Goal: Task Accomplishment & Management: Manage account settings

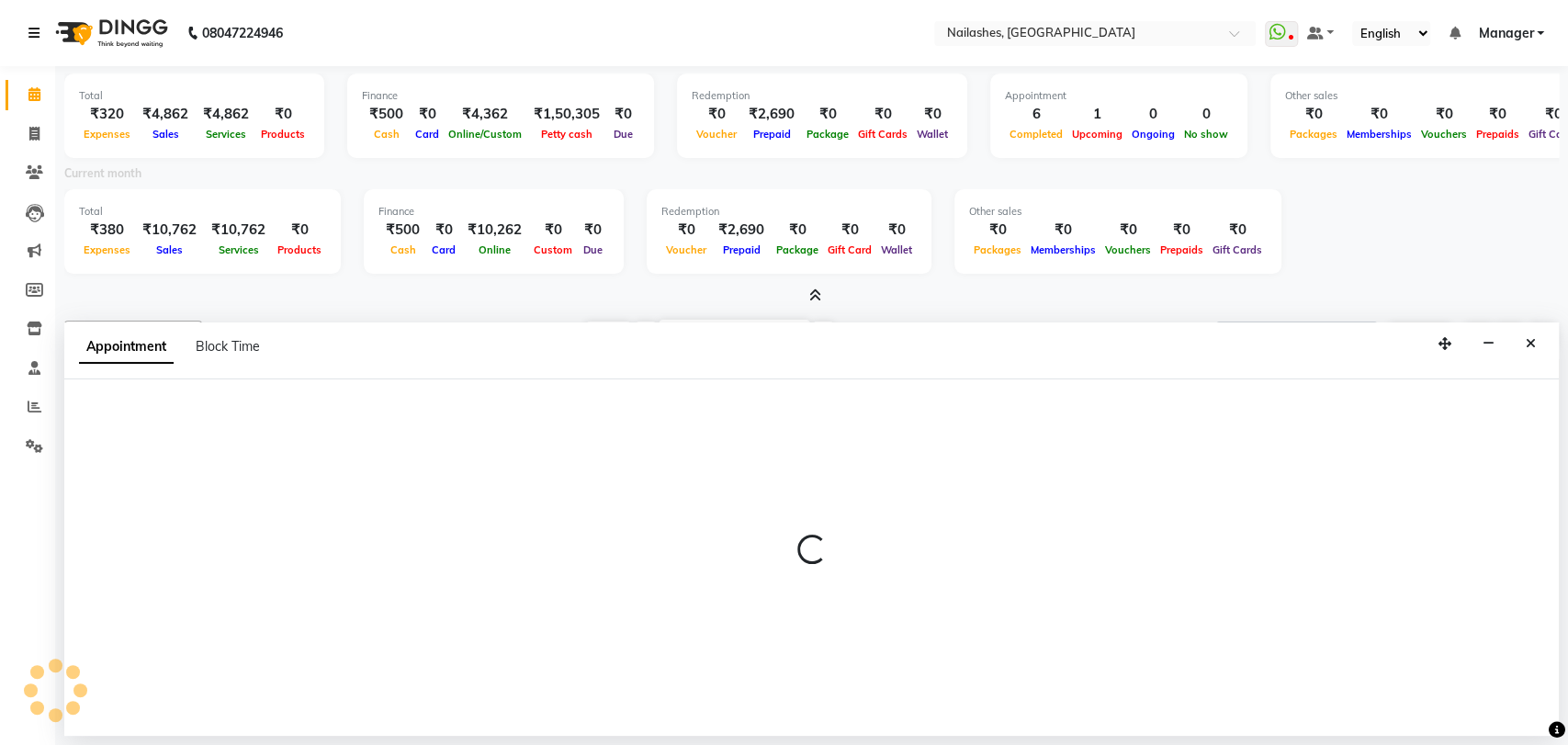
select select "39868"
select select "705"
select select "tentative"
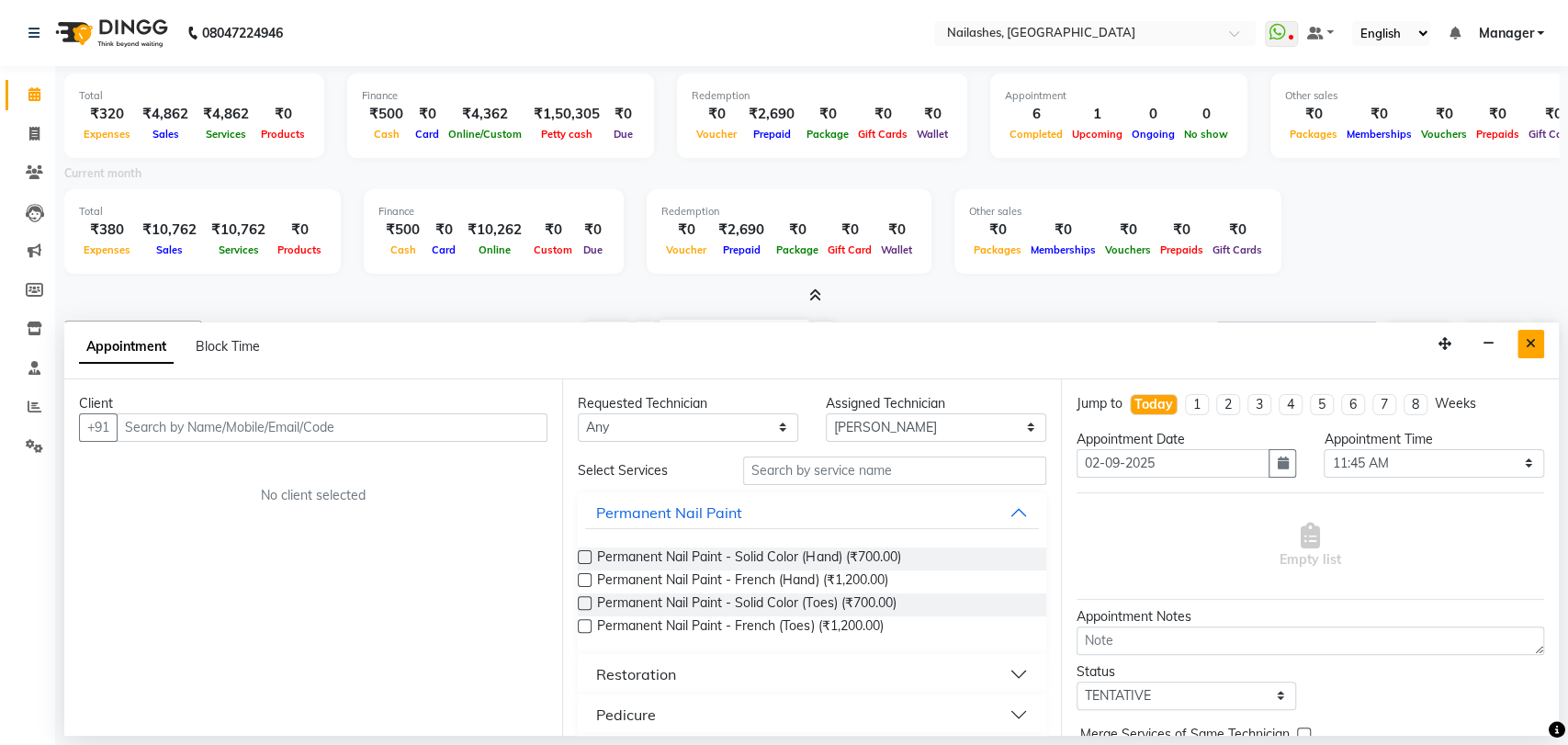
click at [1531, 334] on button "Close" at bounding box center [1530, 343] width 26 height 28
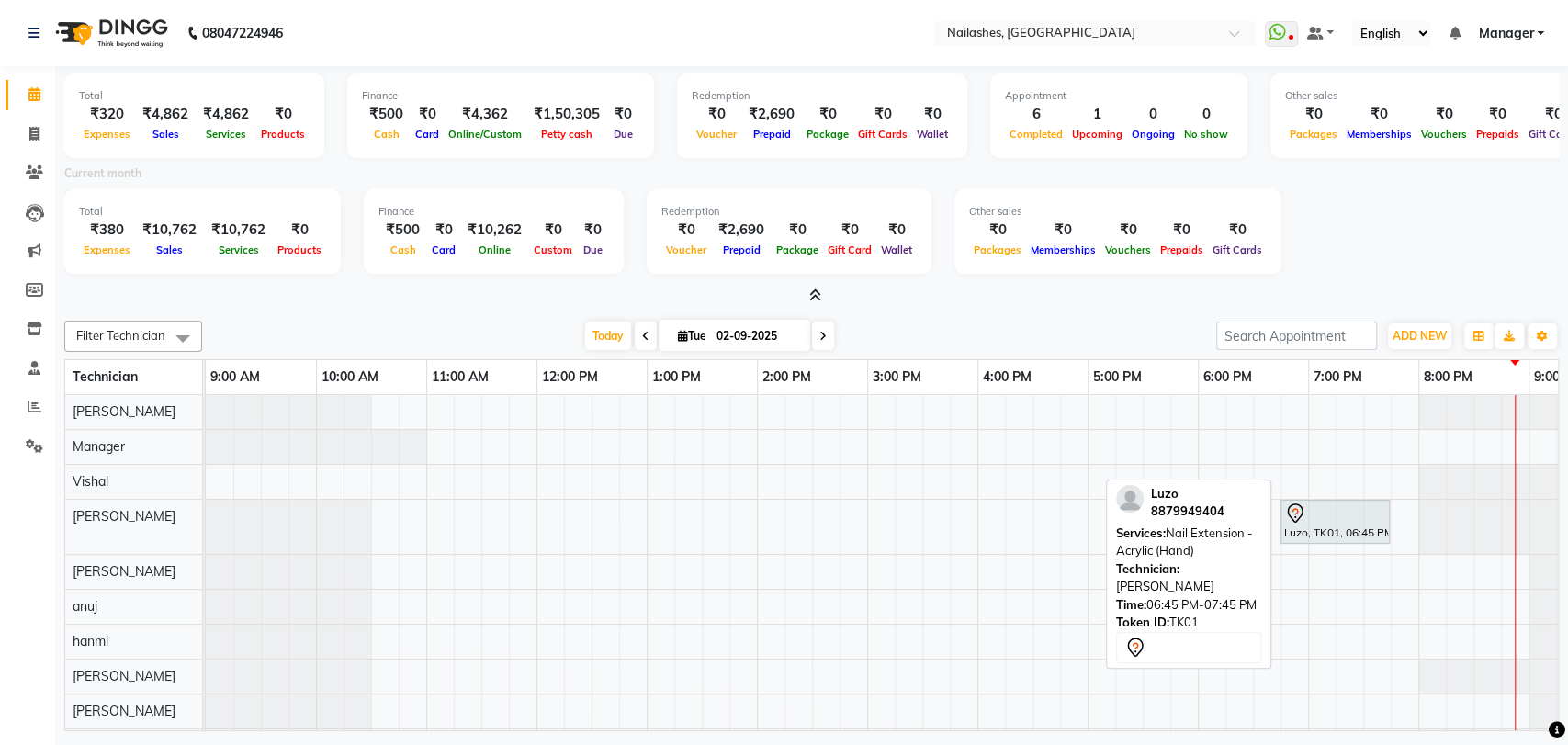
click at [1359, 524] on div "Luzo, TK01, 06:45 PM-07:45 PM, Nail Extension - Acrylic (Hand)" at bounding box center [1335, 521] width 106 height 39
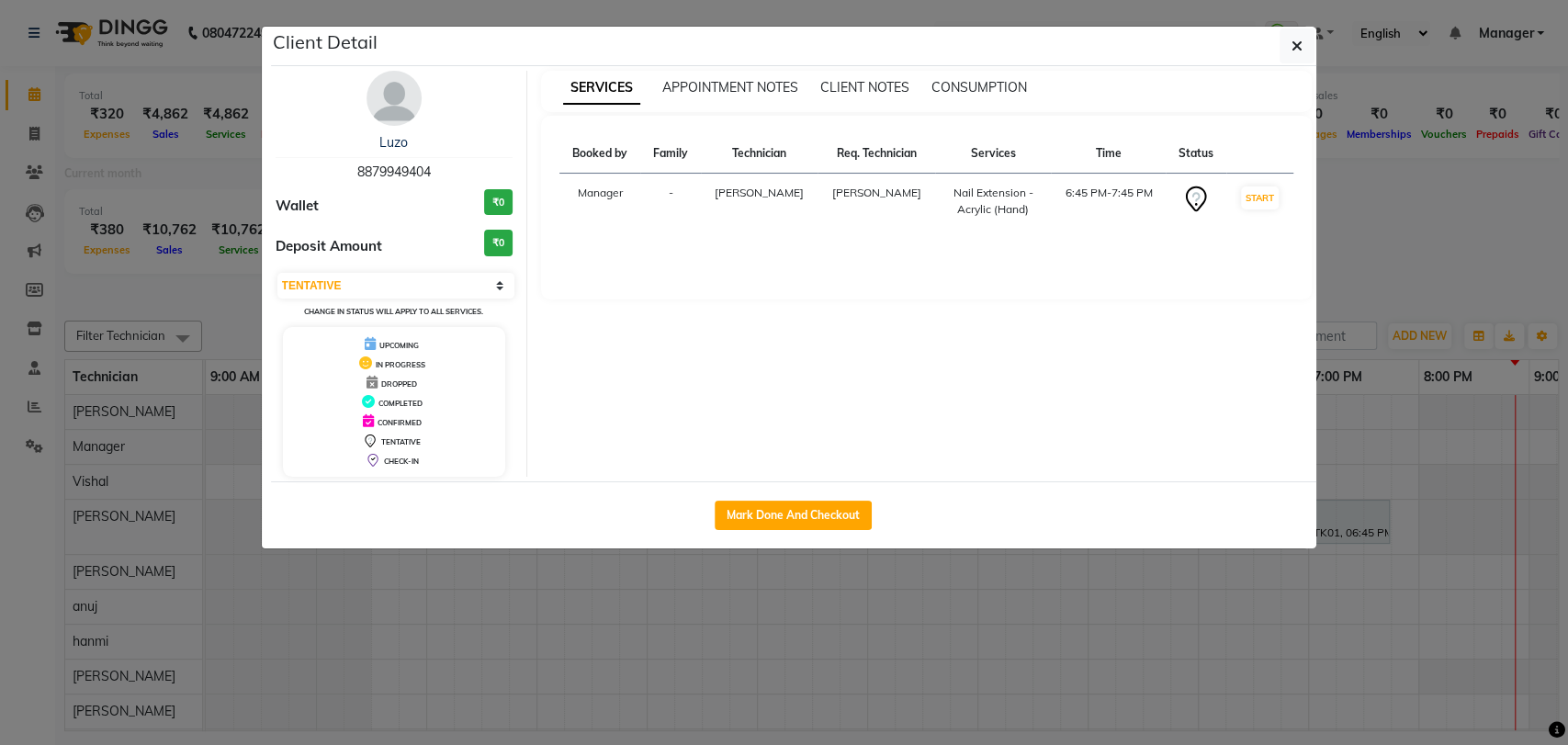
click at [400, 384] on span "DROPPED" at bounding box center [399, 383] width 36 height 9
click at [410, 379] on span "DROPPED" at bounding box center [399, 383] width 36 height 9
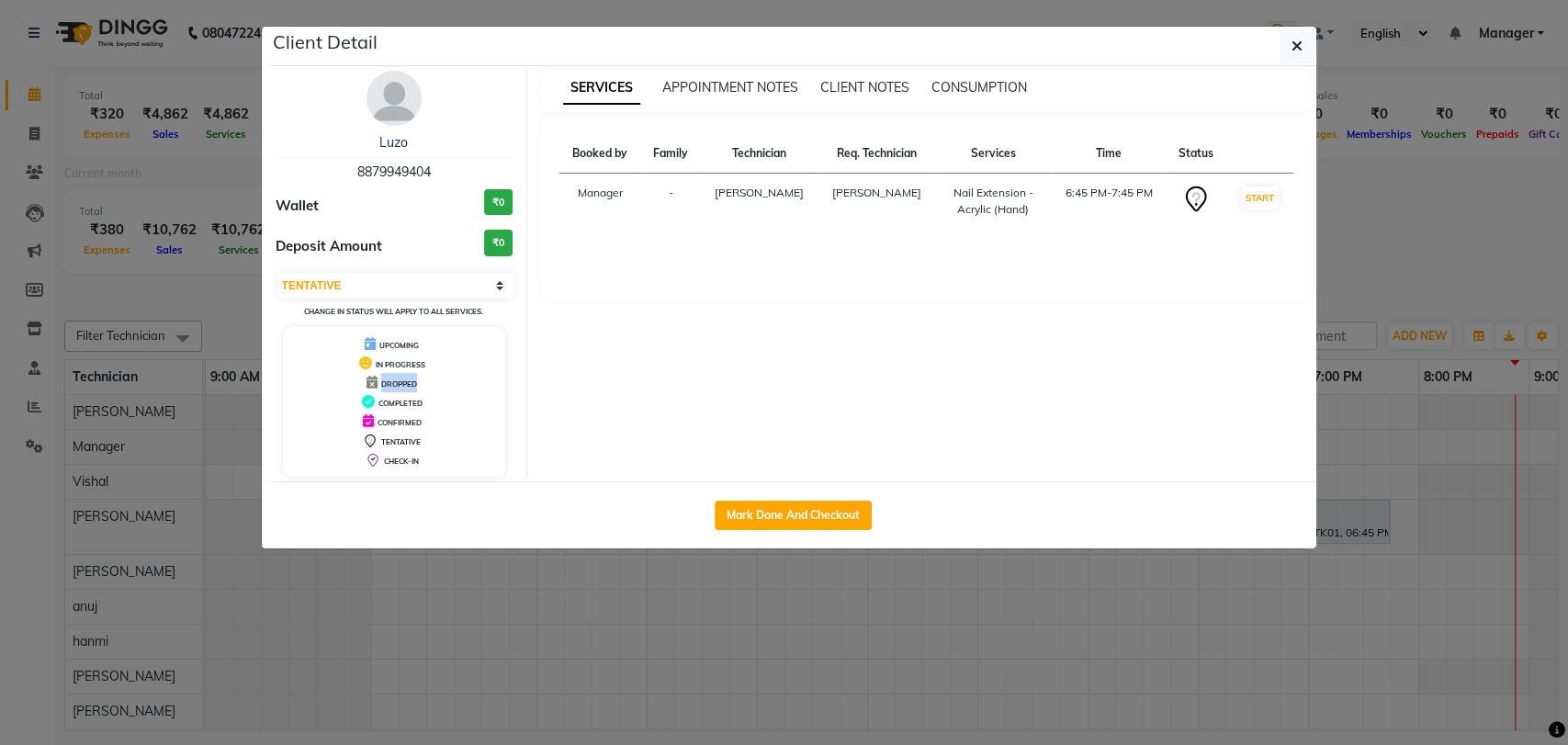
click at [410, 379] on span "DROPPED" at bounding box center [399, 383] width 36 height 9
click at [487, 274] on select "Select IN SERVICE CONFIRMED TENTATIVE CHECK IN MARK DONE DROPPED UPCOMING" at bounding box center [396, 285] width 238 height 25
select select "2"
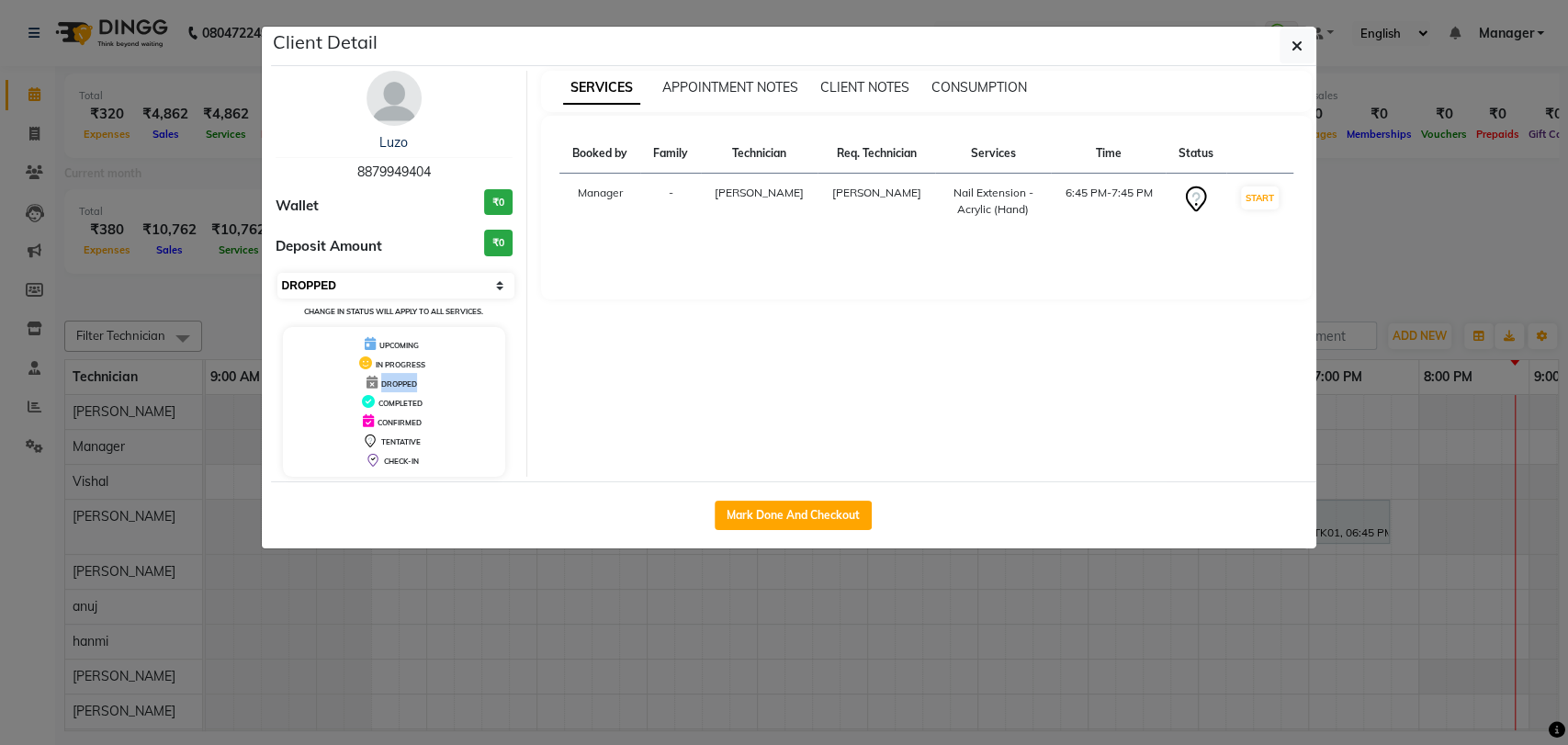
click at [277, 272] on select "Select IN SERVICE CONFIRMED TENTATIVE CHECK IN MARK DONE DROPPED UPCOMING" at bounding box center [396, 285] width 238 height 25
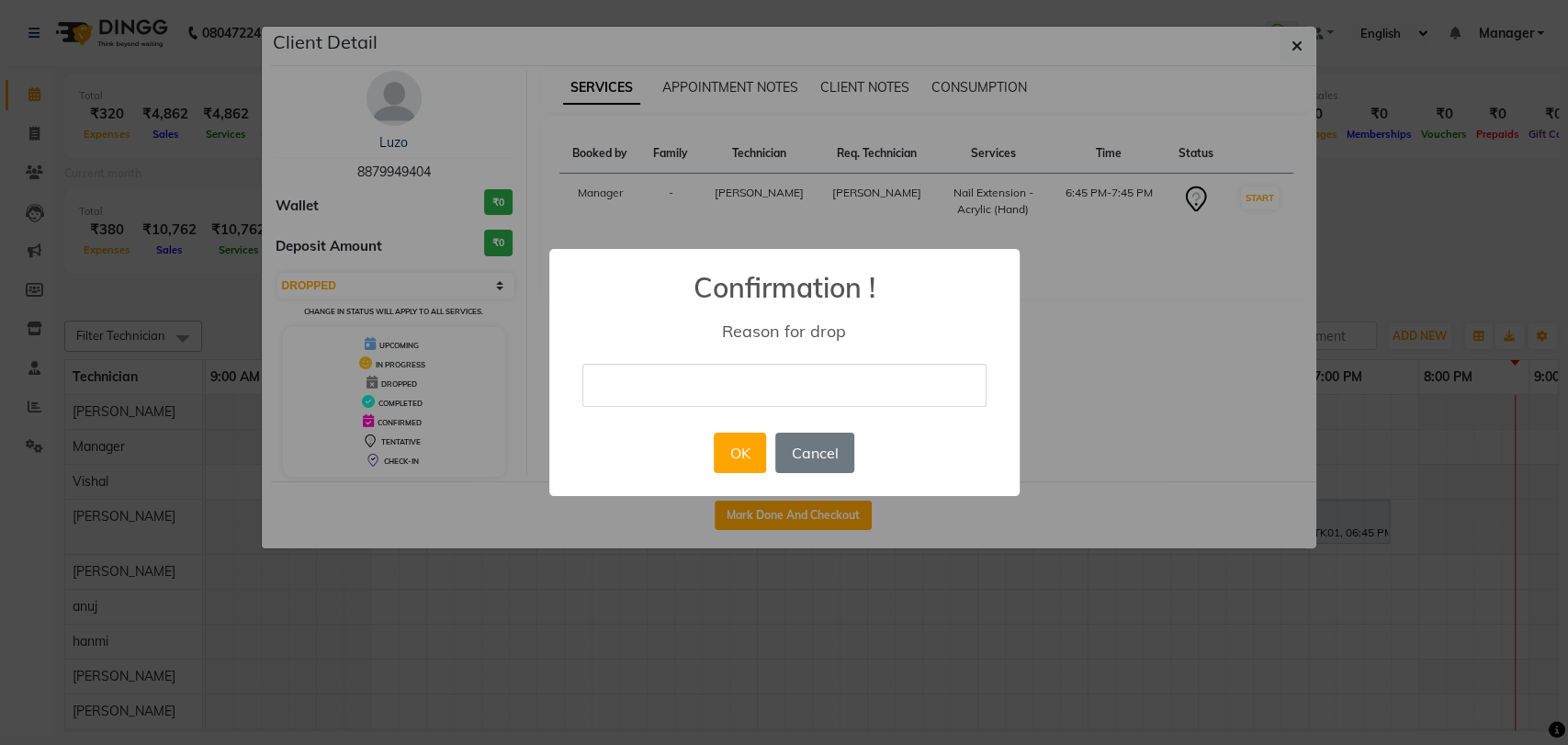
click at [668, 379] on input "text" at bounding box center [784, 385] width 404 height 43
type input "DROP"
click at [737, 450] on button "OK" at bounding box center [740, 453] width 53 height 41
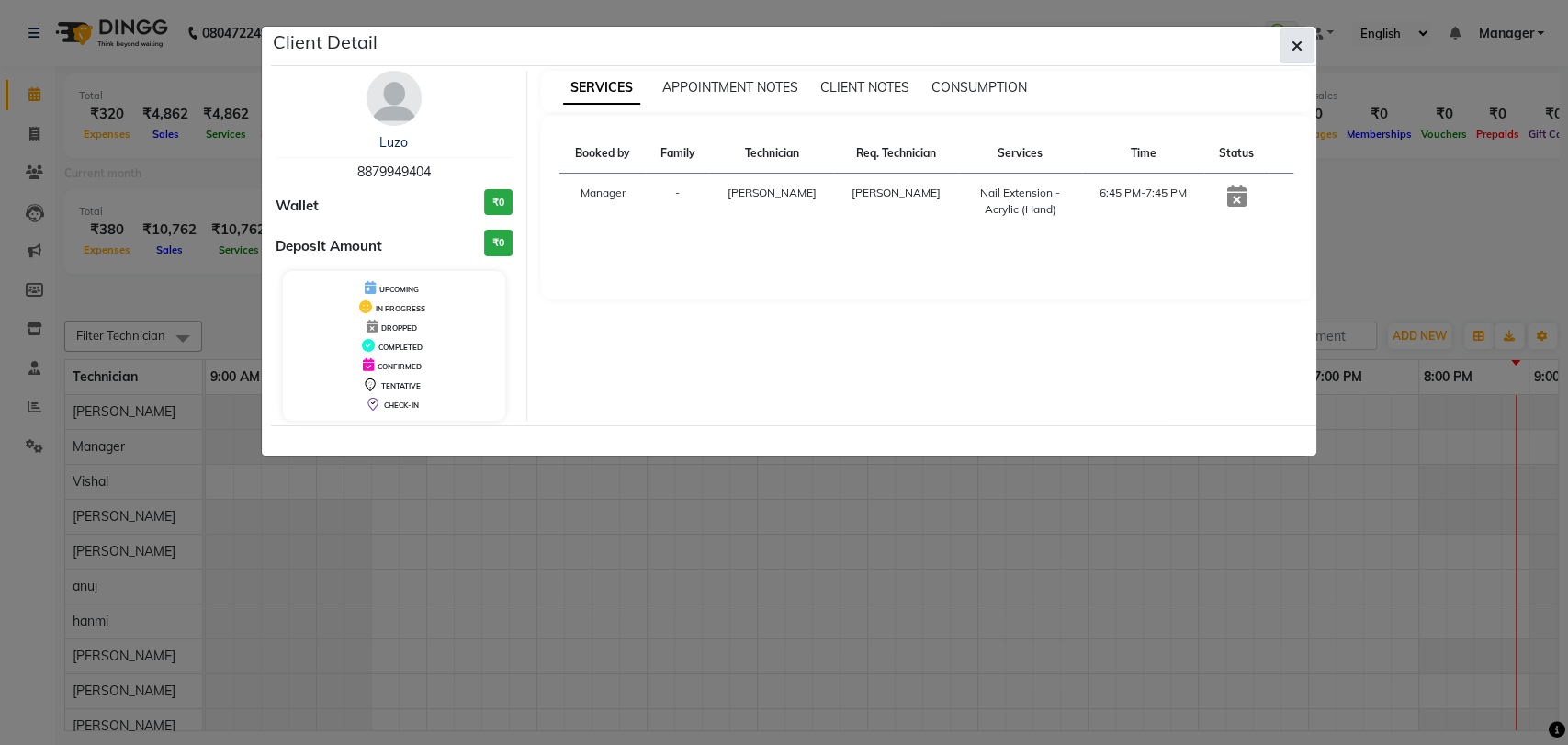
click at [1293, 45] on icon "button" at bounding box center [1297, 46] width 11 height 15
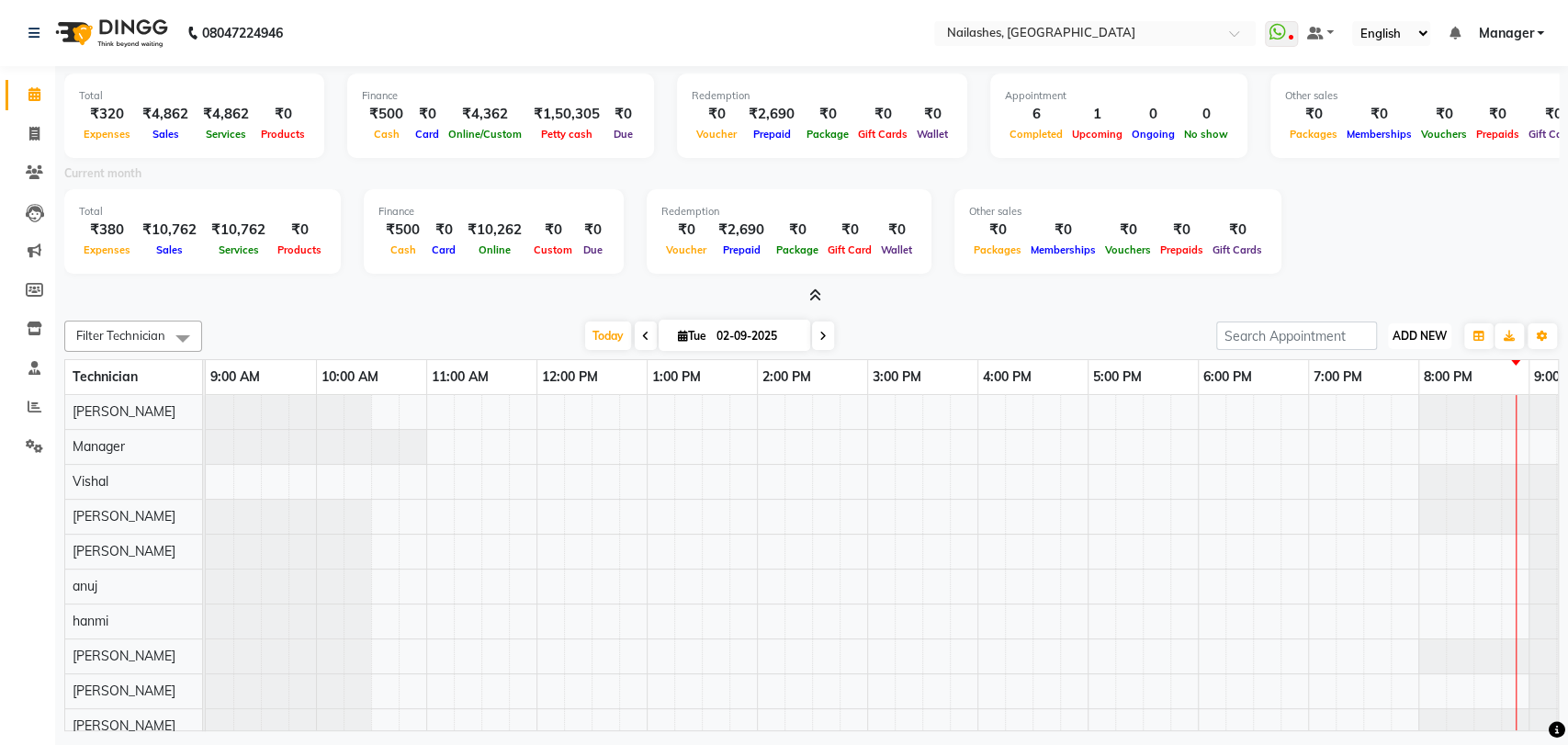
click at [1424, 330] on span "ADD NEW" at bounding box center [1419, 336] width 54 height 14
click at [1384, 420] on link "Add Expense" at bounding box center [1377, 417] width 145 height 24
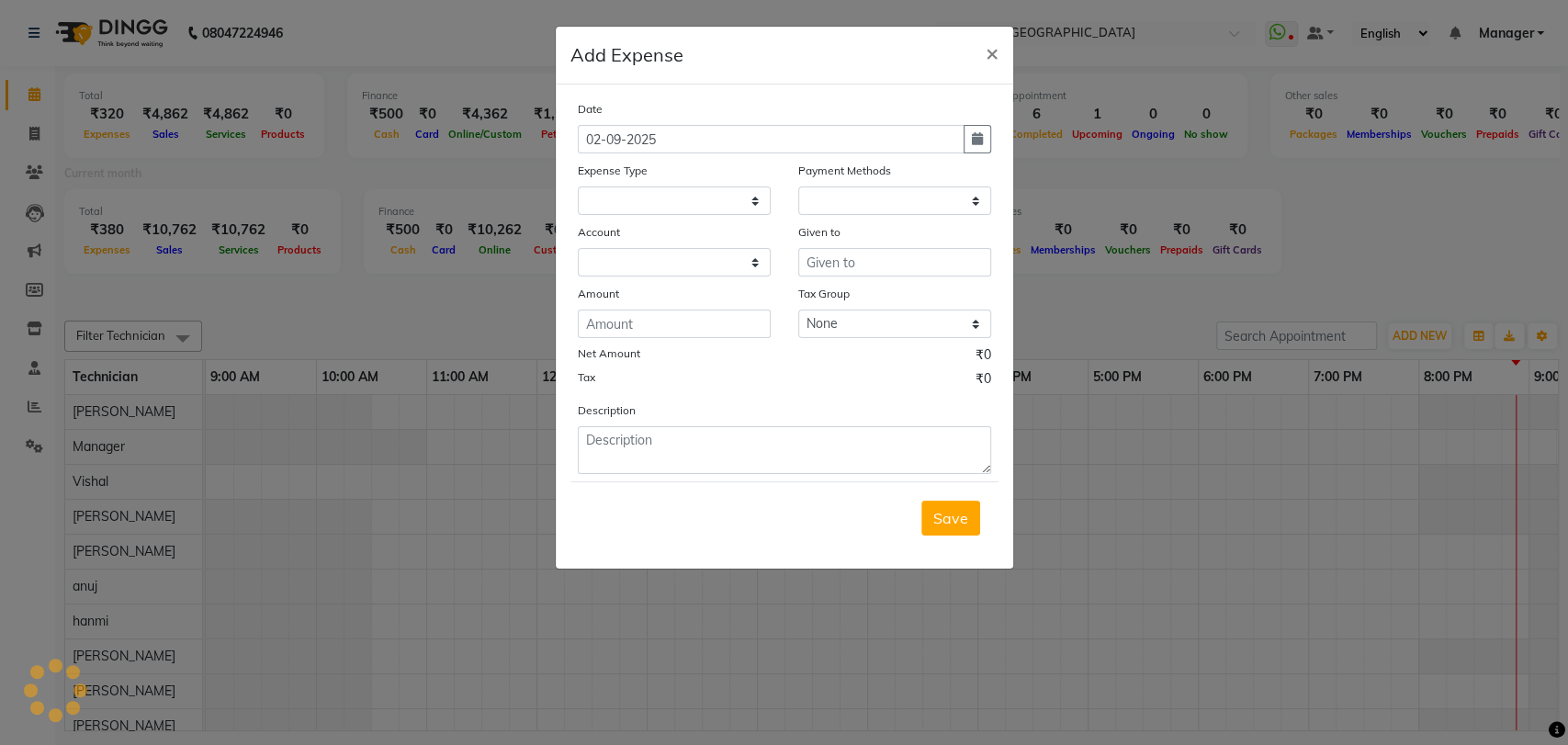
select select
select select "1"
select select "2246"
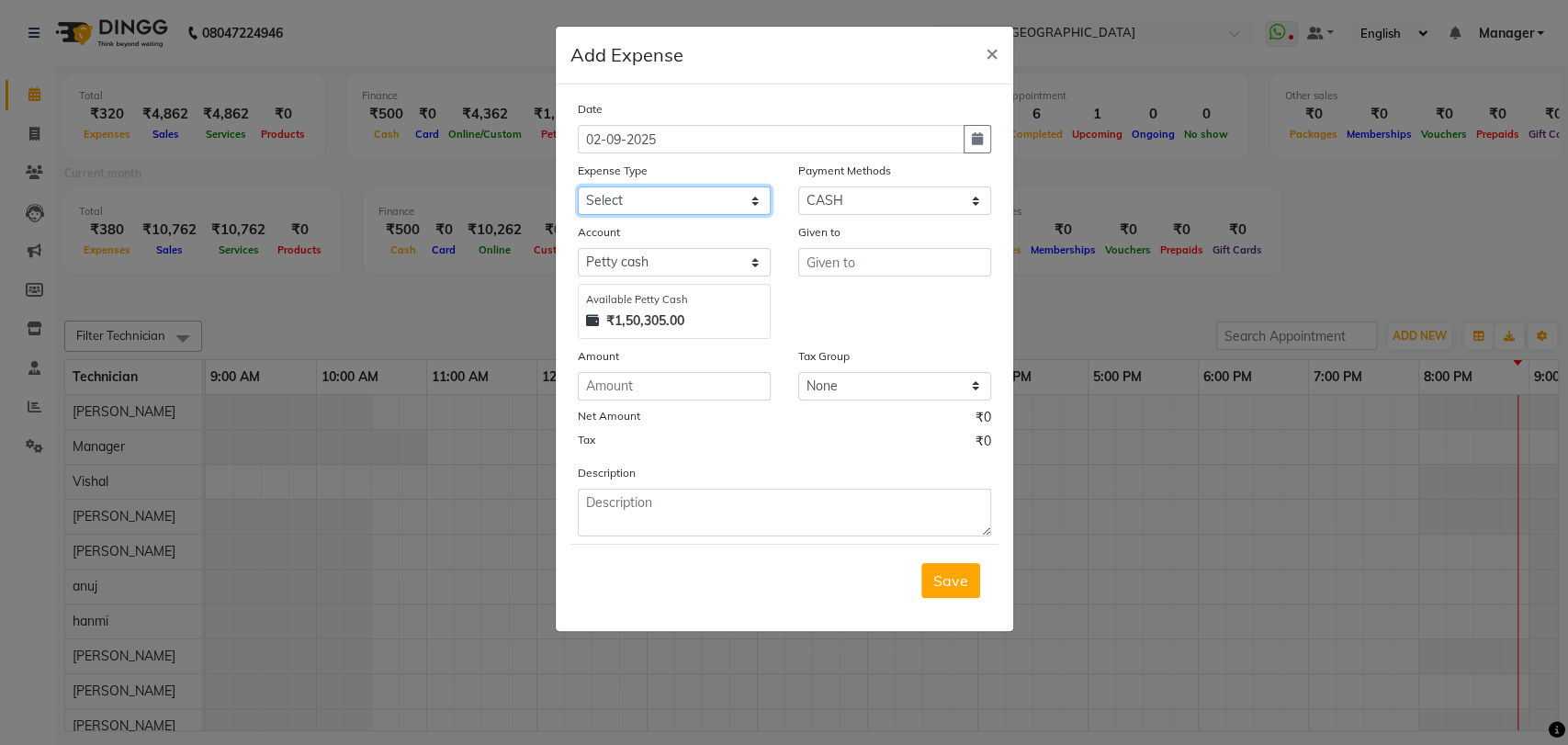
click at [750, 198] on select "Select acetone Advance Salary bank deposite BBMP Beauty products Bed charges BI…" at bounding box center [674, 200] width 193 height 28
click at [635, 190] on select "Select acetone Advance Salary bank deposite BBMP Beauty products Bed charges BI…" at bounding box center [674, 200] width 193 height 28
select select "16261"
click at [869, 264] on input "text" at bounding box center [895, 262] width 193 height 28
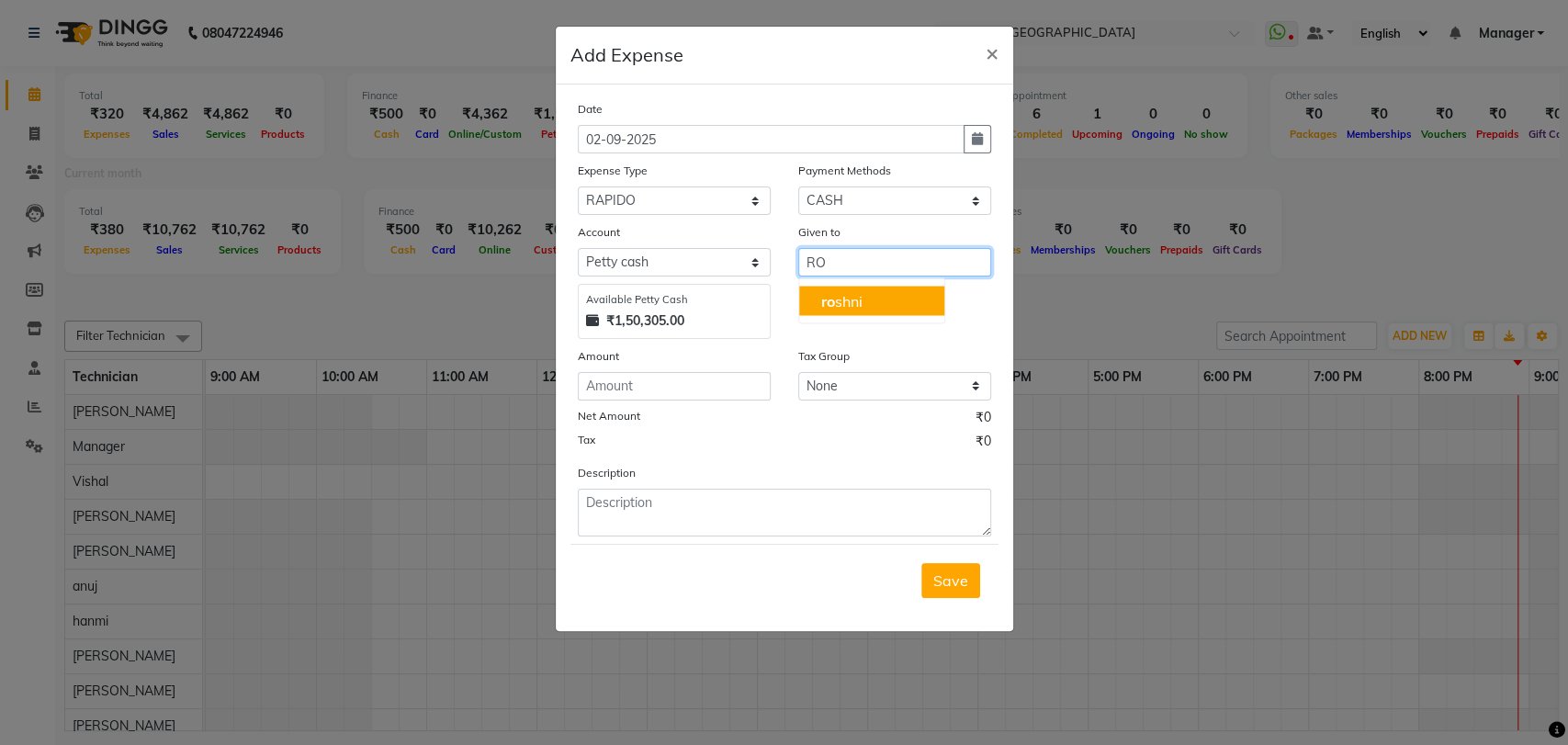
click at [853, 288] on button "ro shni" at bounding box center [871, 301] width 145 height 29
type input "[PERSON_NAME]"
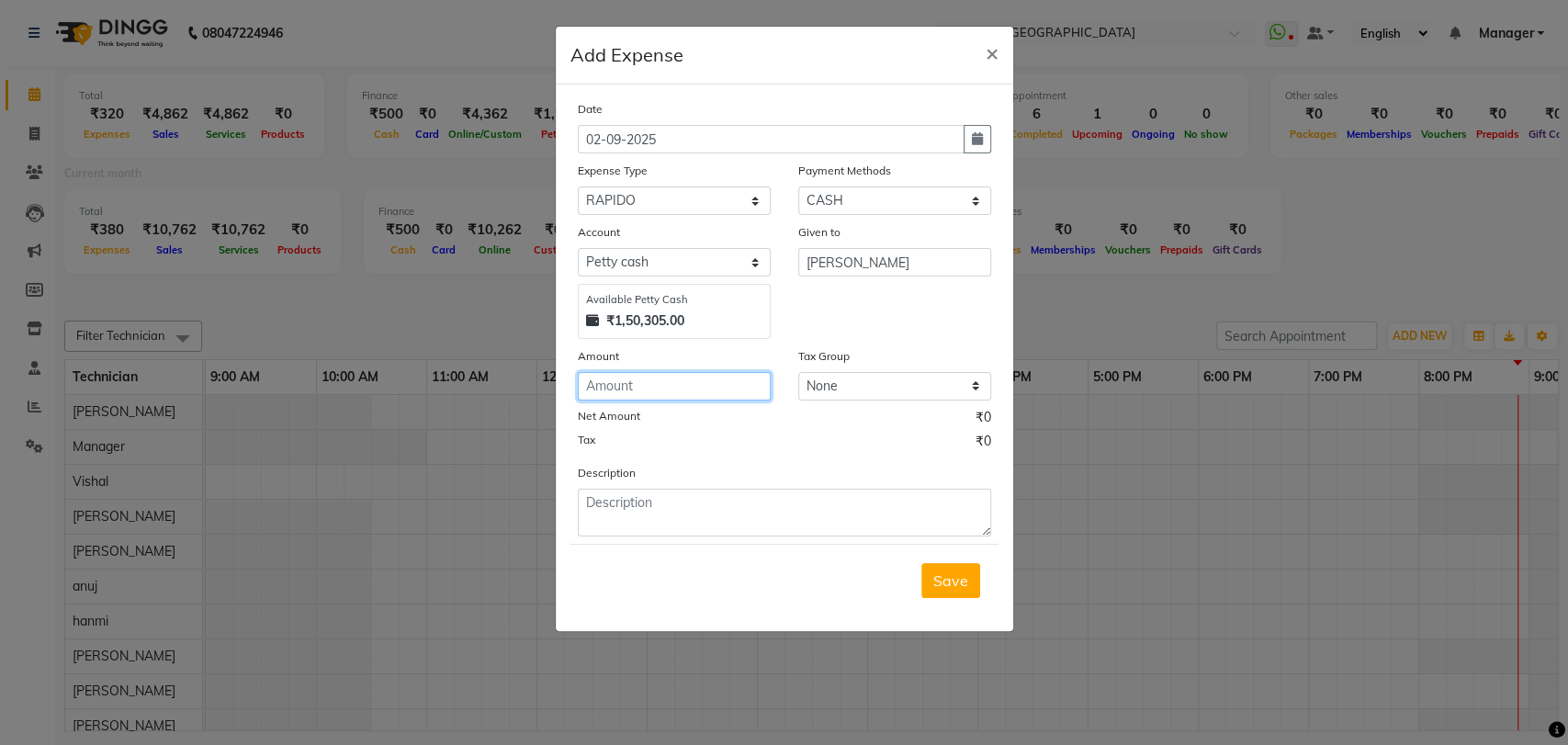
click at [652, 386] on input "number" at bounding box center [674, 385] width 193 height 28
type input "141"
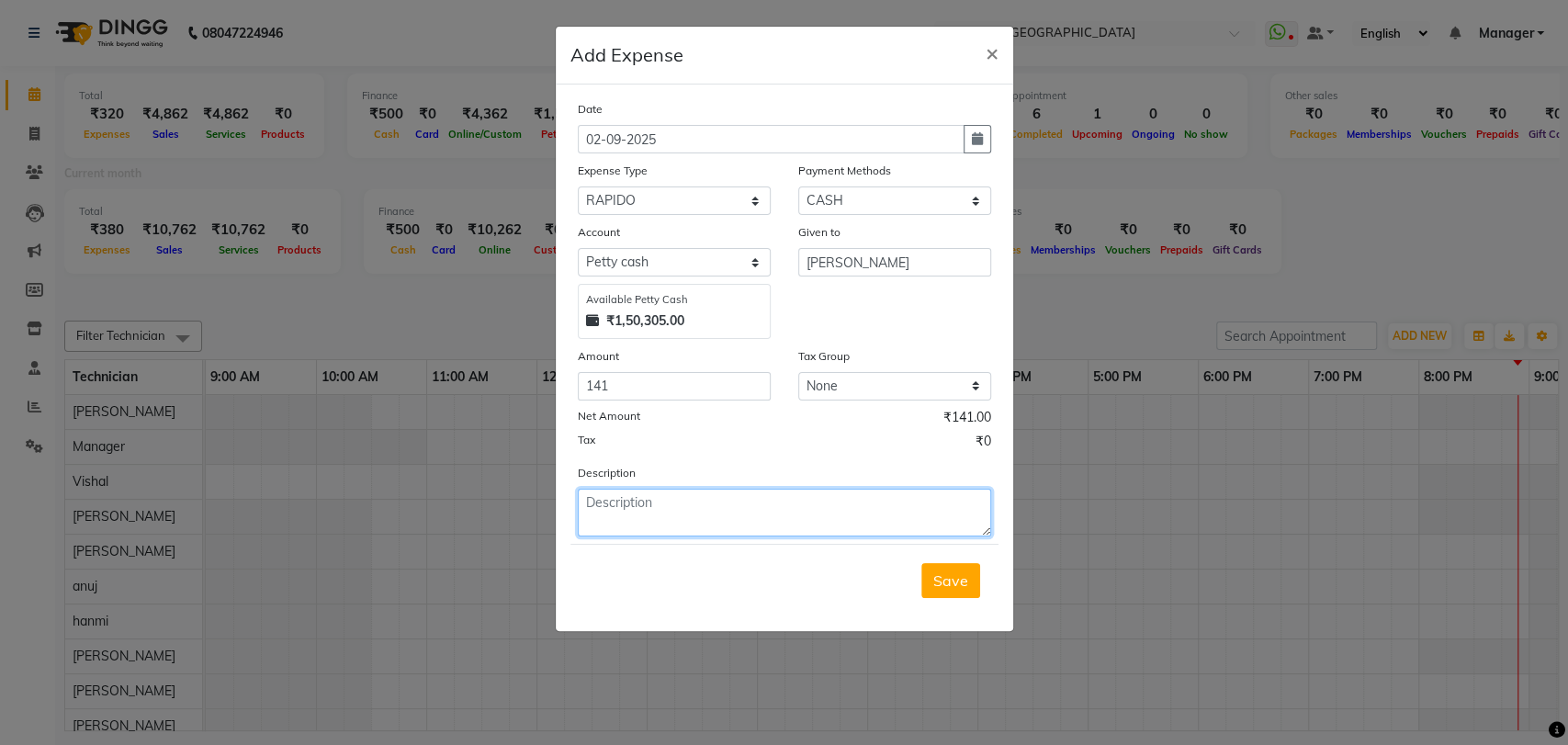
click at [656, 516] on textarea at bounding box center [784, 512] width 413 height 48
type textarea "S"
type textarea "AUTO FARE"
click at [950, 576] on span "Save" at bounding box center [950, 580] width 35 height 18
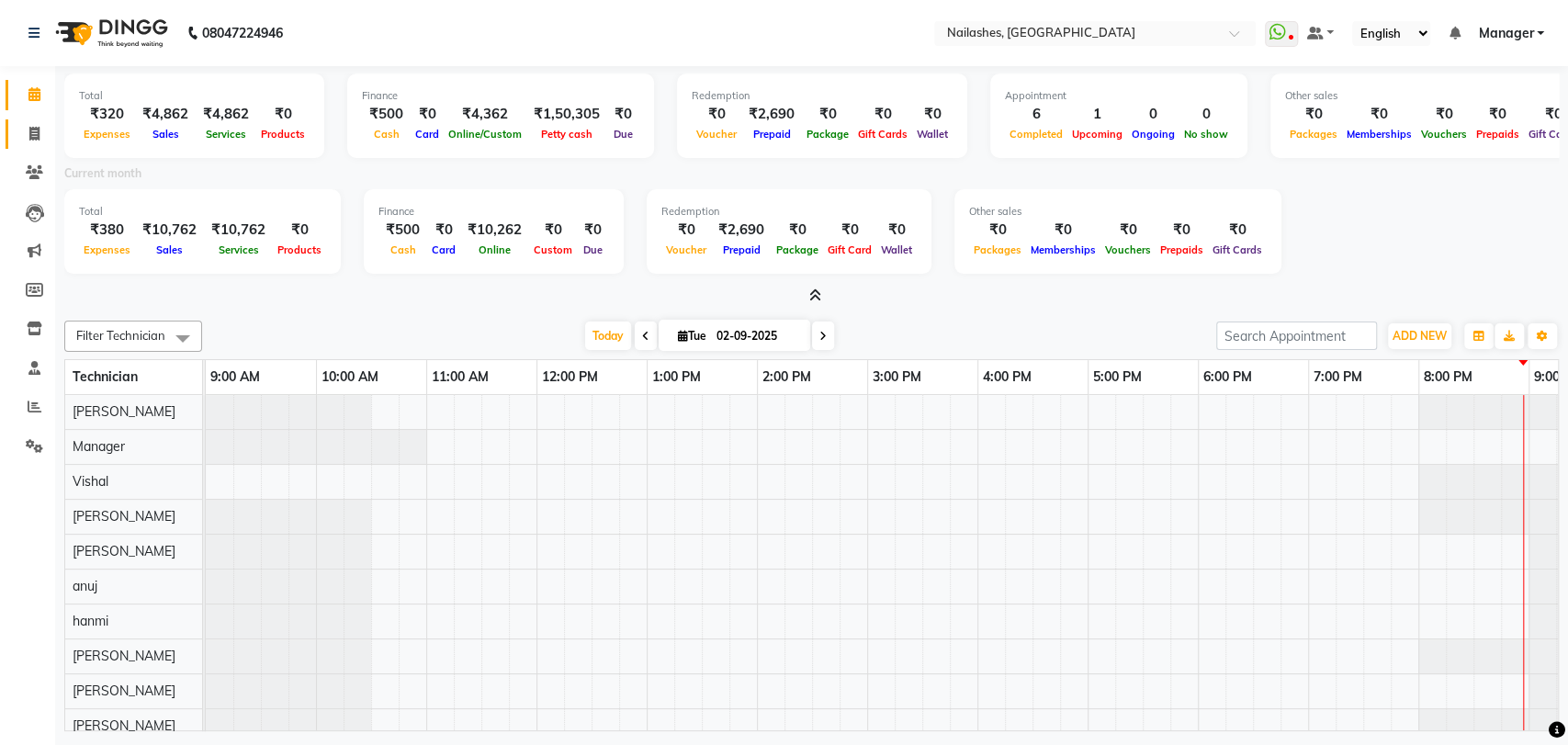
click at [32, 129] on icon at bounding box center [34, 133] width 10 height 14
select select "3667"
select select "service"
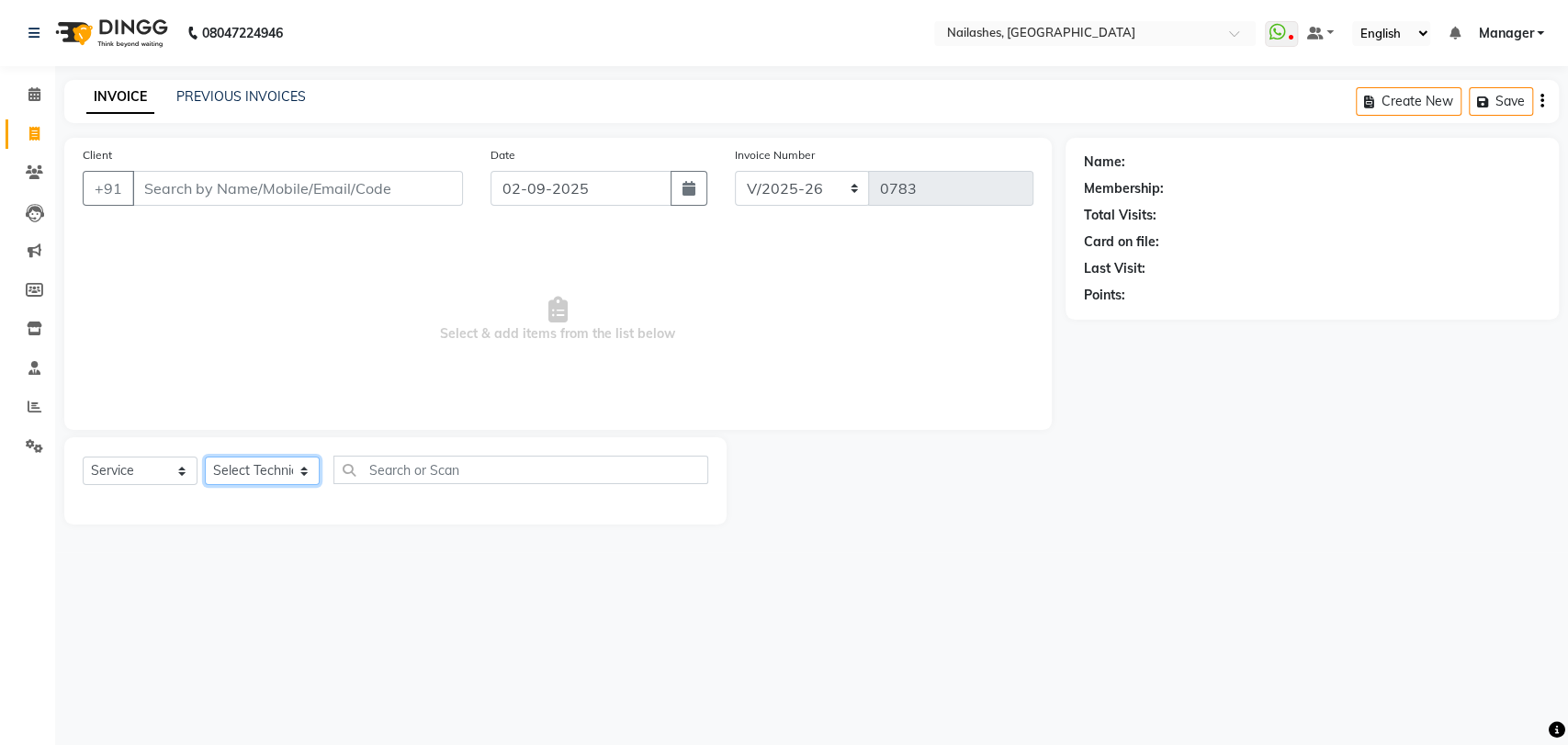
click at [304, 470] on select "Select Technician [PERSON_NAME] pid anuj hanmi [PERSON_NAME] [PERSON_NAME] Mana…" at bounding box center [263, 470] width 115 height 28
select select "82227"
click at [205, 456] on select "Select Technician [PERSON_NAME] pid anuj hanmi [PERSON_NAME] [PERSON_NAME] Mana…" at bounding box center [263, 470] width 115 height 28
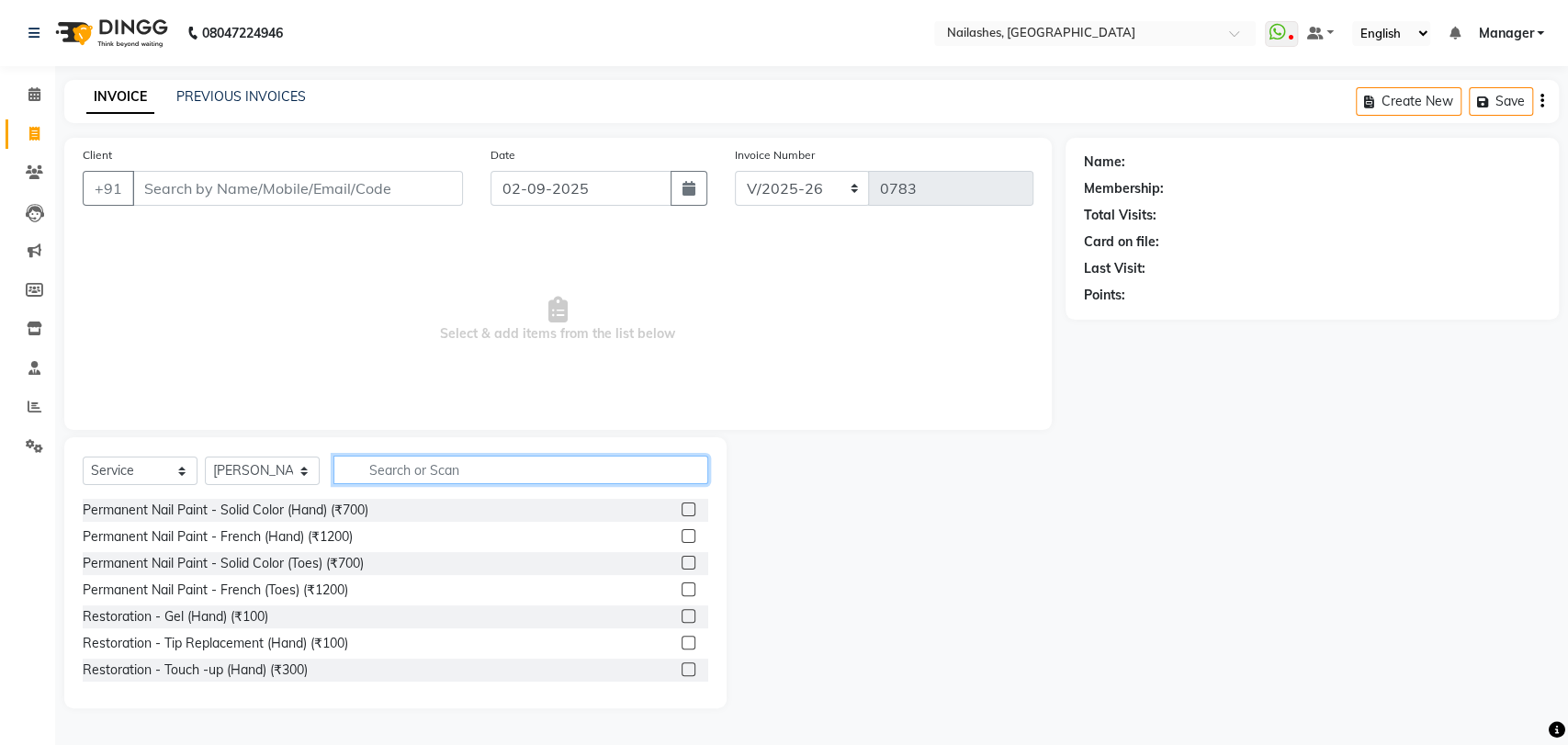
click at [403, 468] on input "text" at bounding box center [520, 469] width 374 height 28
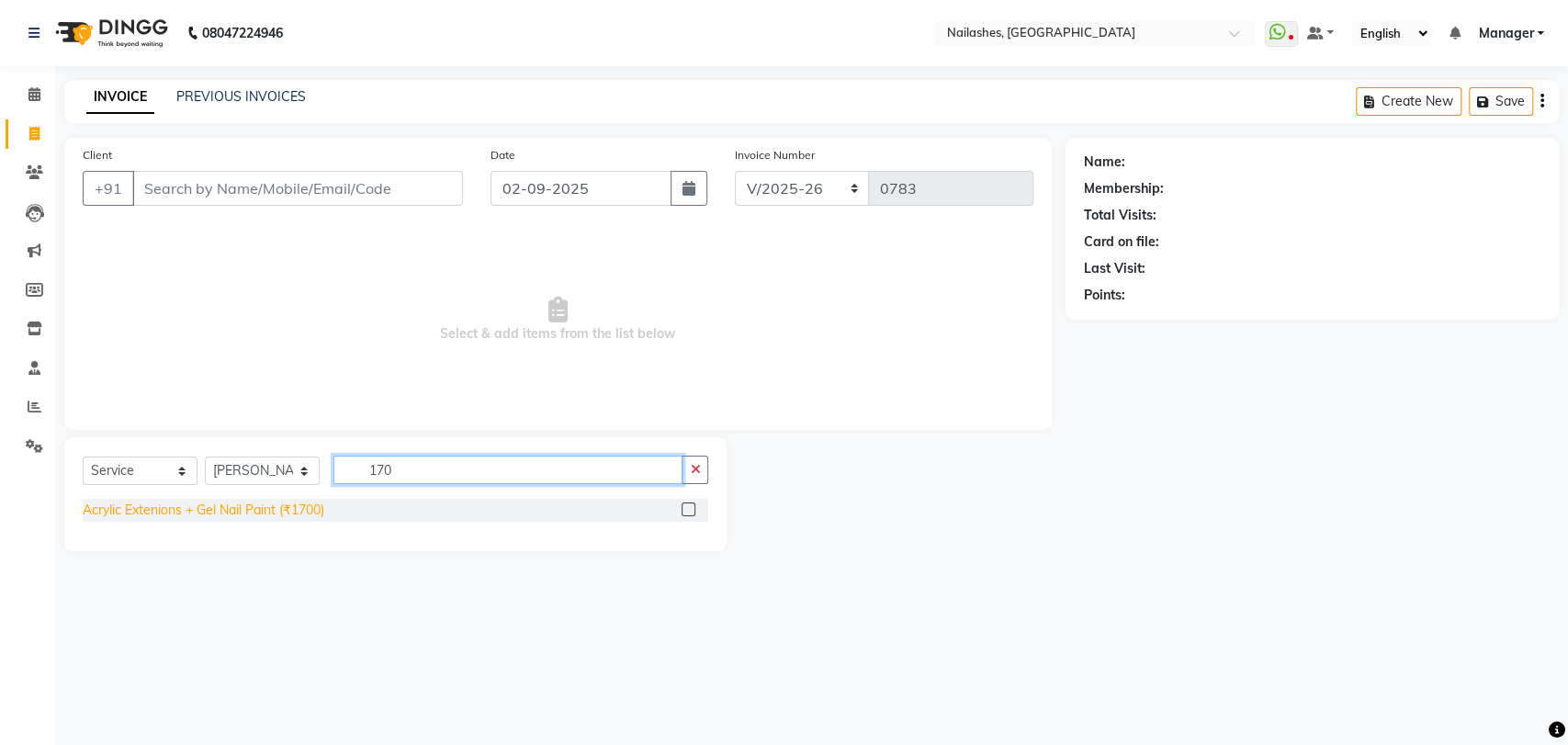
type input "170"
click at [304, 501] on div "Acrylic Extenions + Gel Nail Paint (₹1700)" at bounding box center [203, 511] width 241 height 19
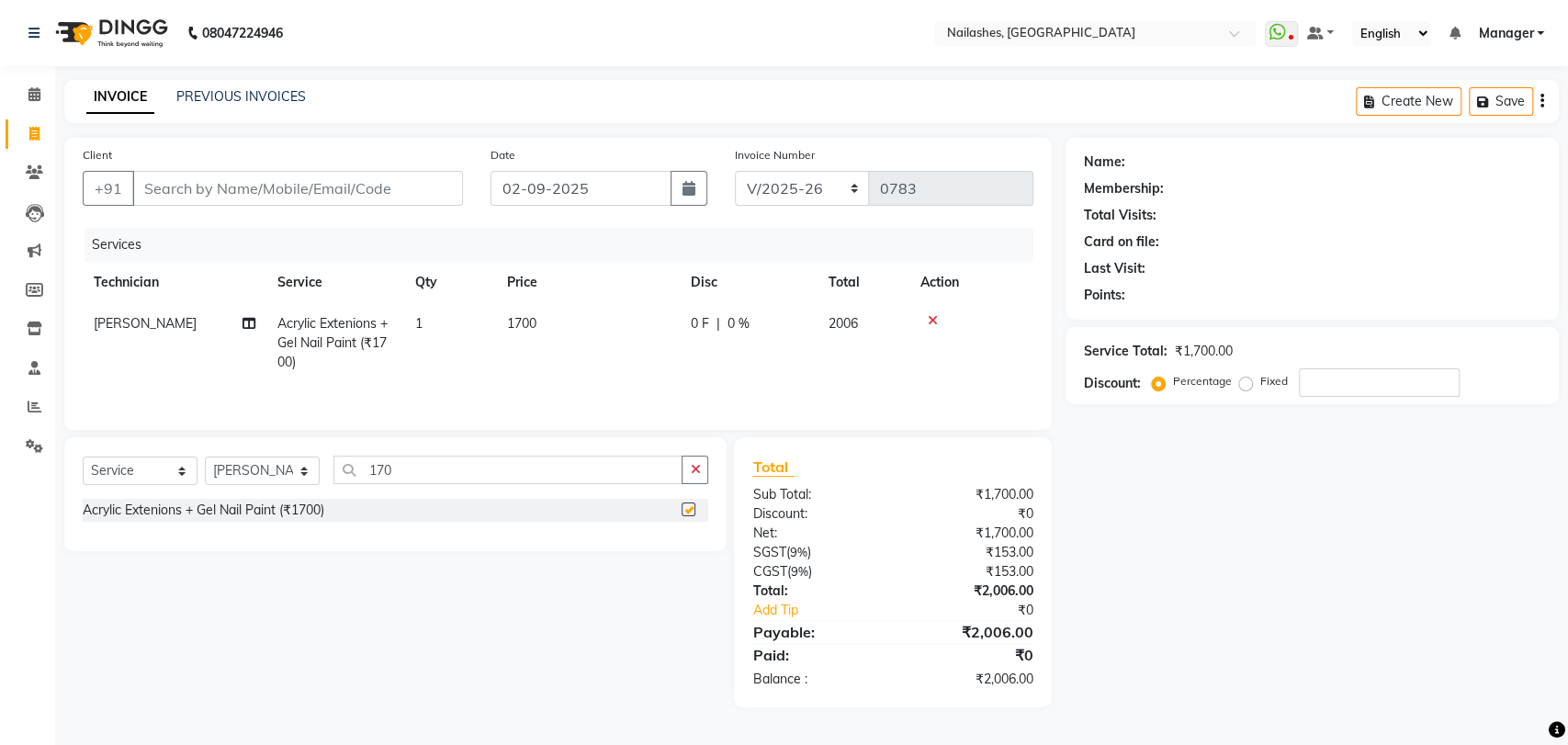
checkbox input "false"
click at [684, 465] on button "button" at bounding box center [695, 469] width 26 height 28
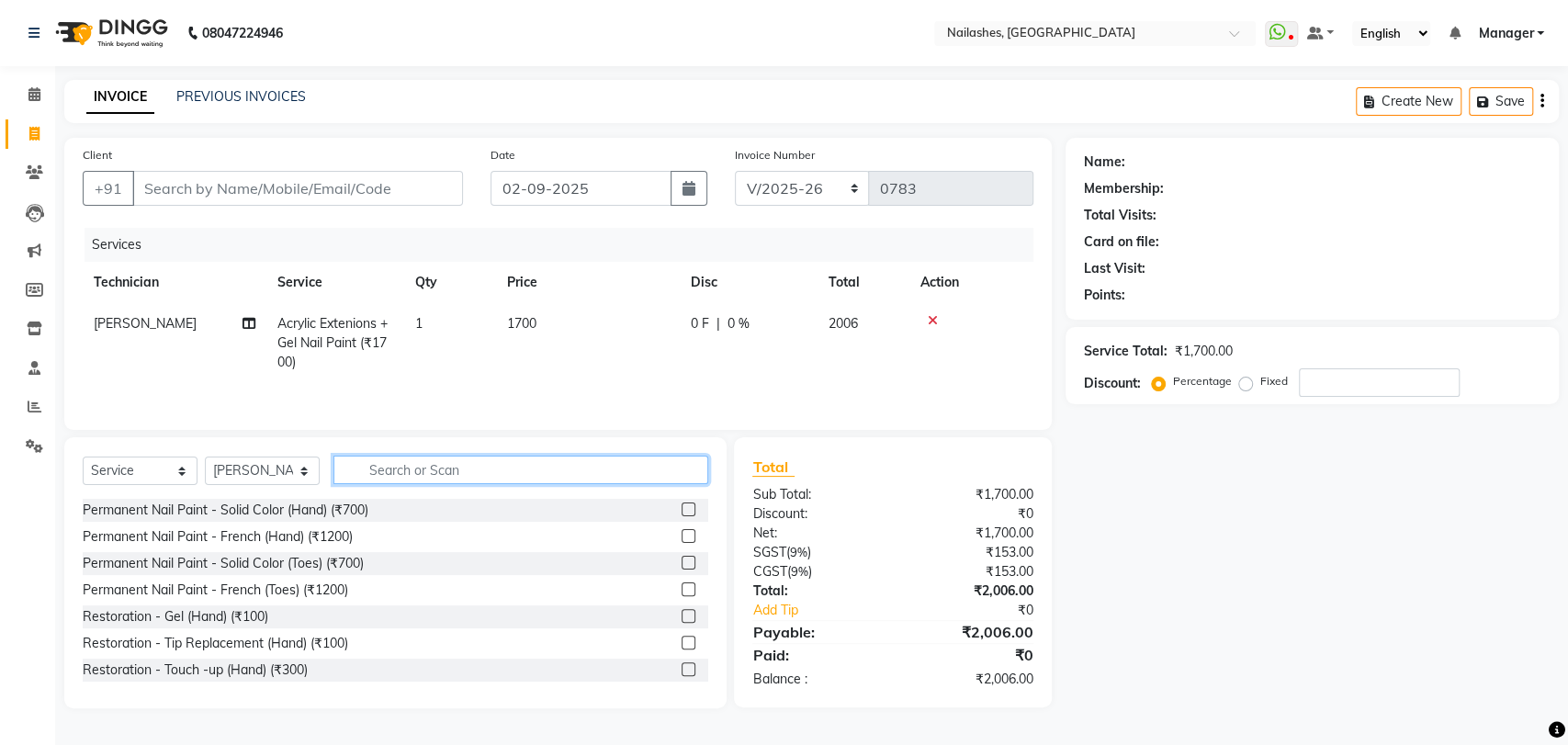
click at [387, 474] on input "text" at bounding box center [520, 469] width 374 height 28
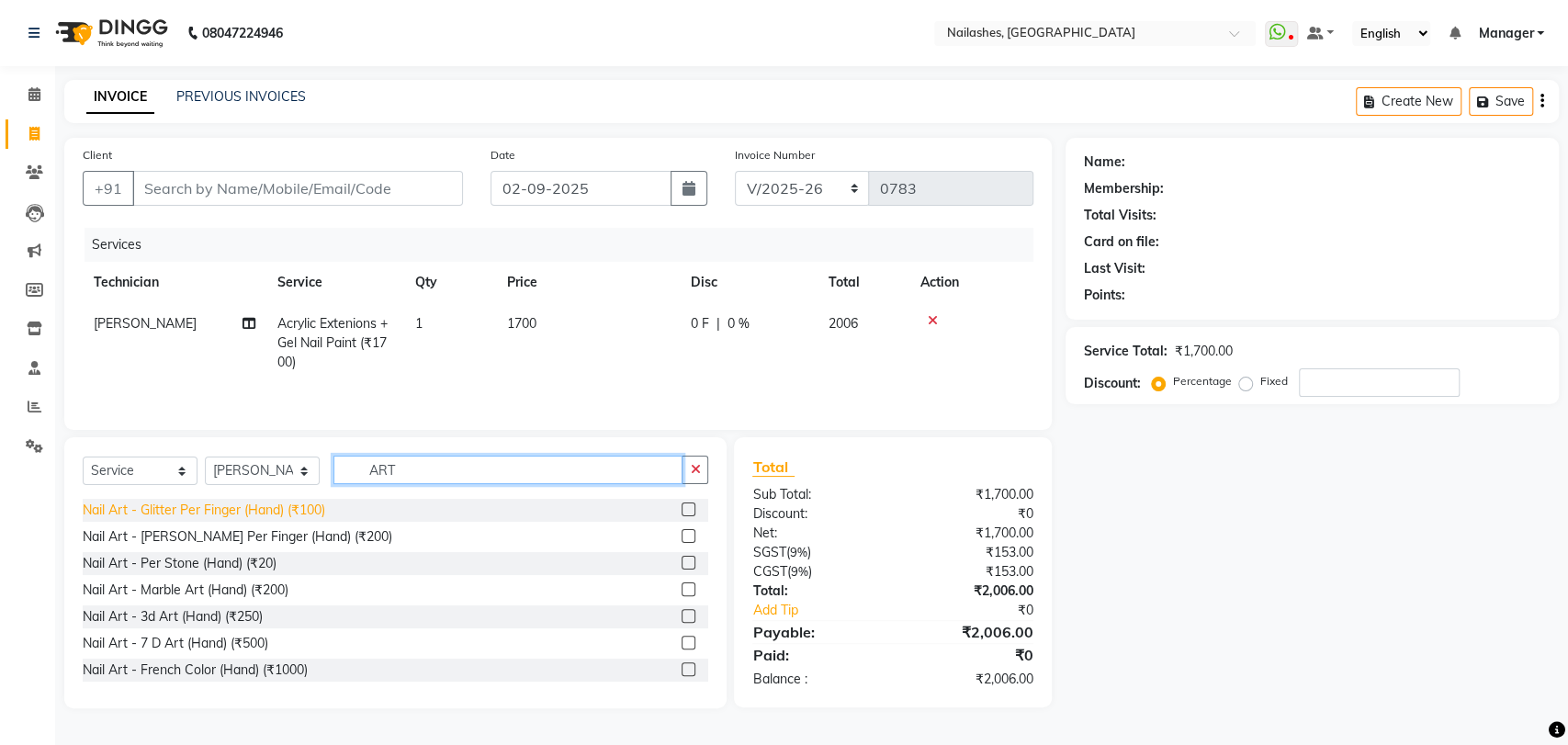
type input "ART"
click at [287, 515] on div "Nail Art - Glitter Per Finger (Hand) (₹100)" at bounding box center [203, 511] width 242 height 19
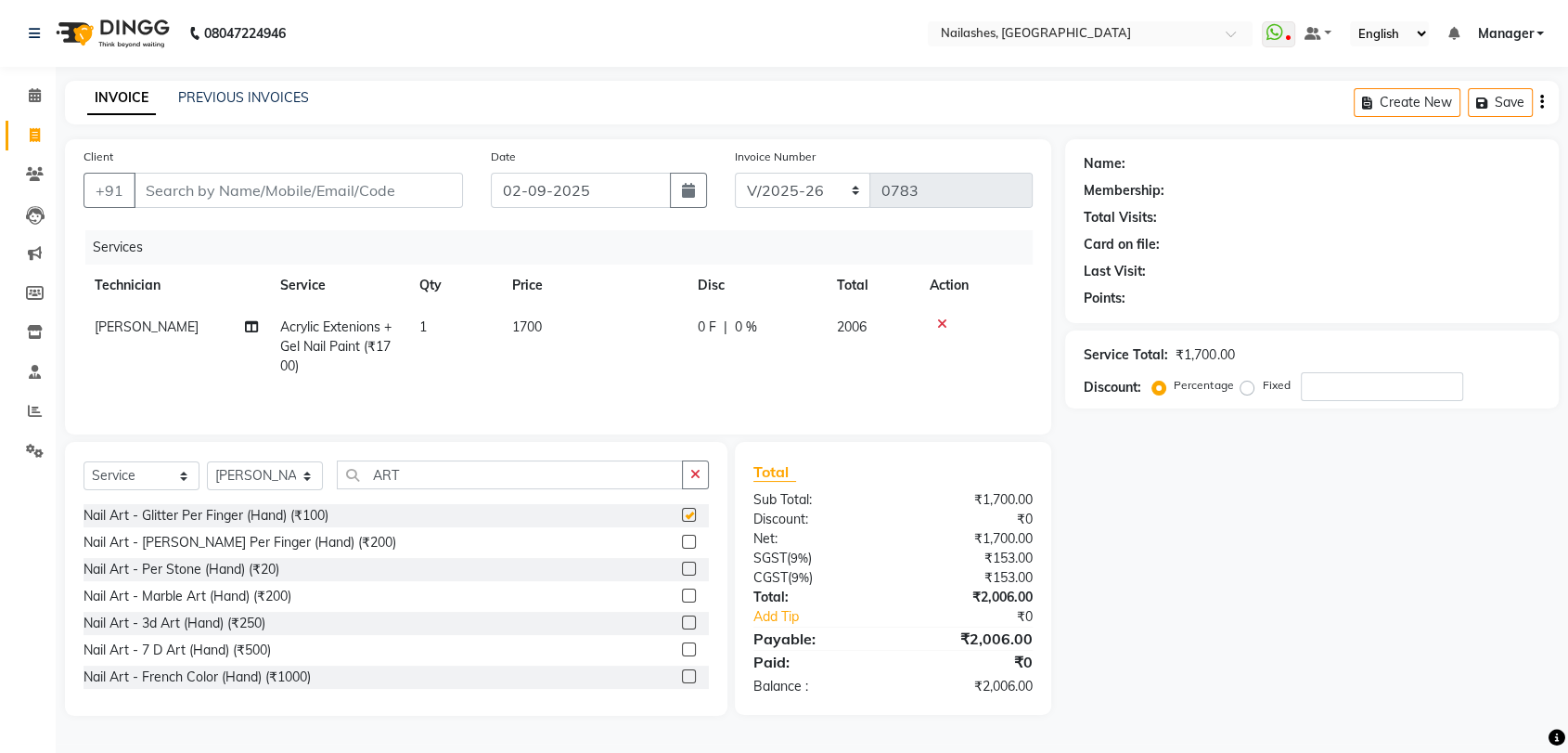
checkbox input "false"
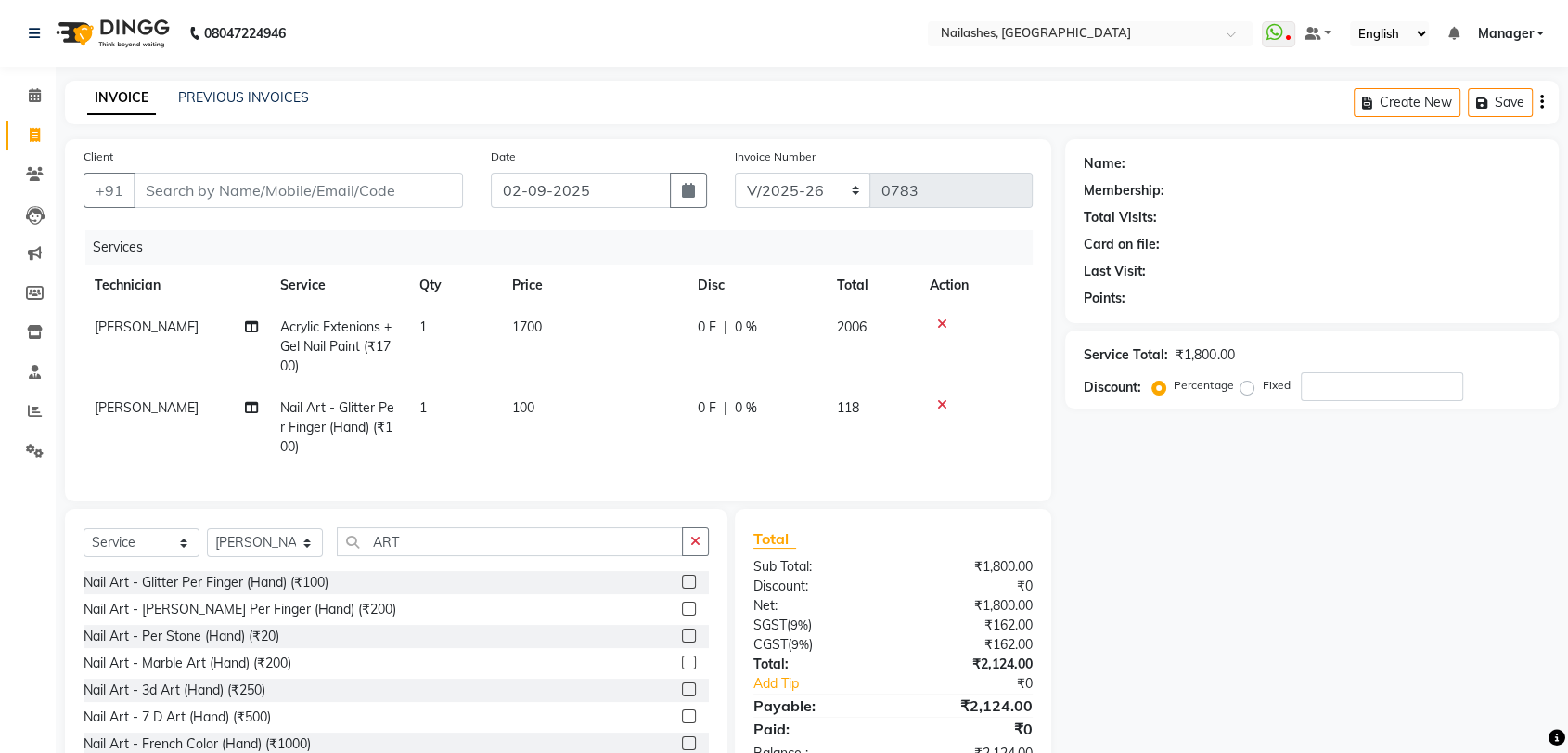
click at [435, 401] on td "1" at bounding box center [454, 428] width 92 height 81
select select "82227"
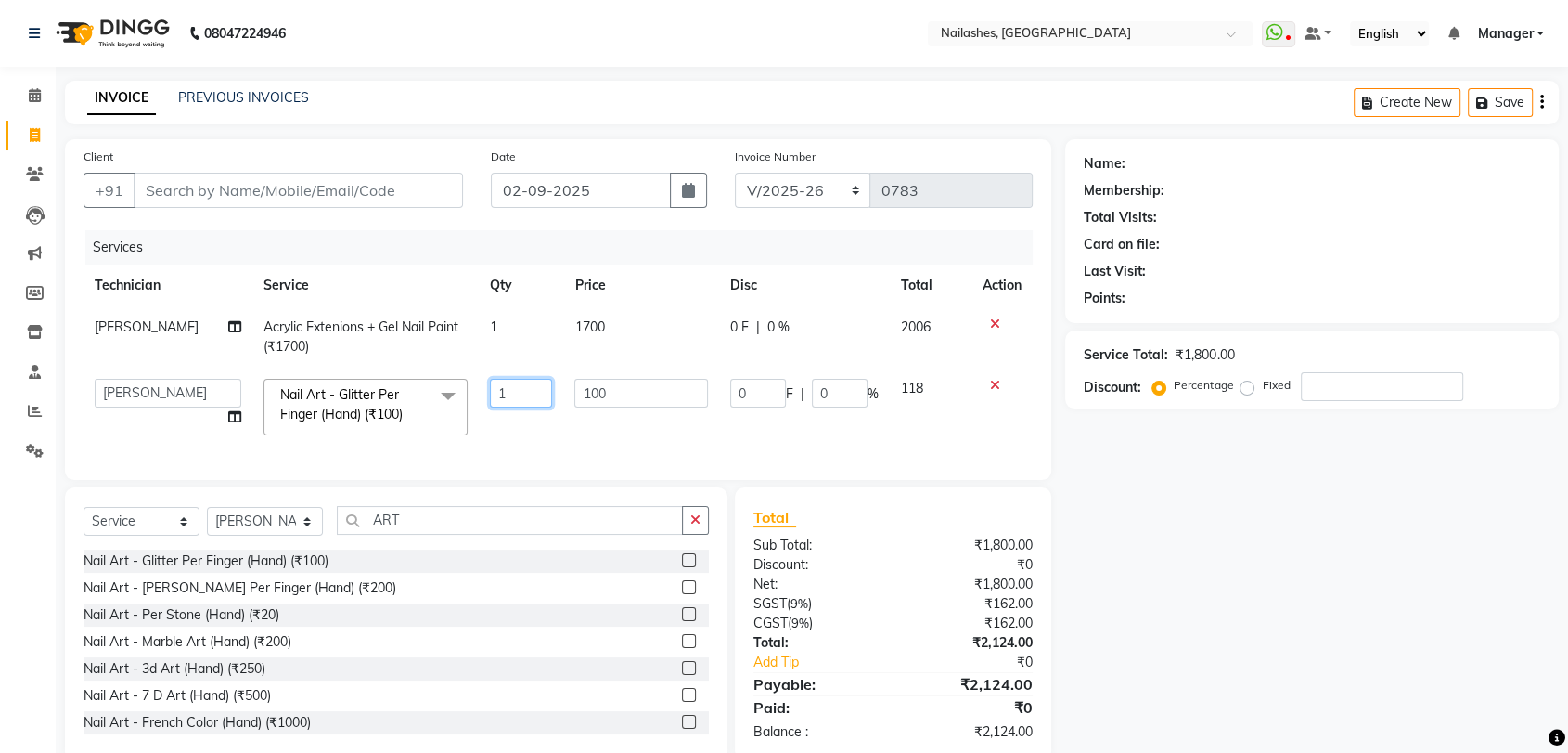
click at [514, 381] on input "1" at bounding box center [521, 392] width 62 height 29
type input "10"
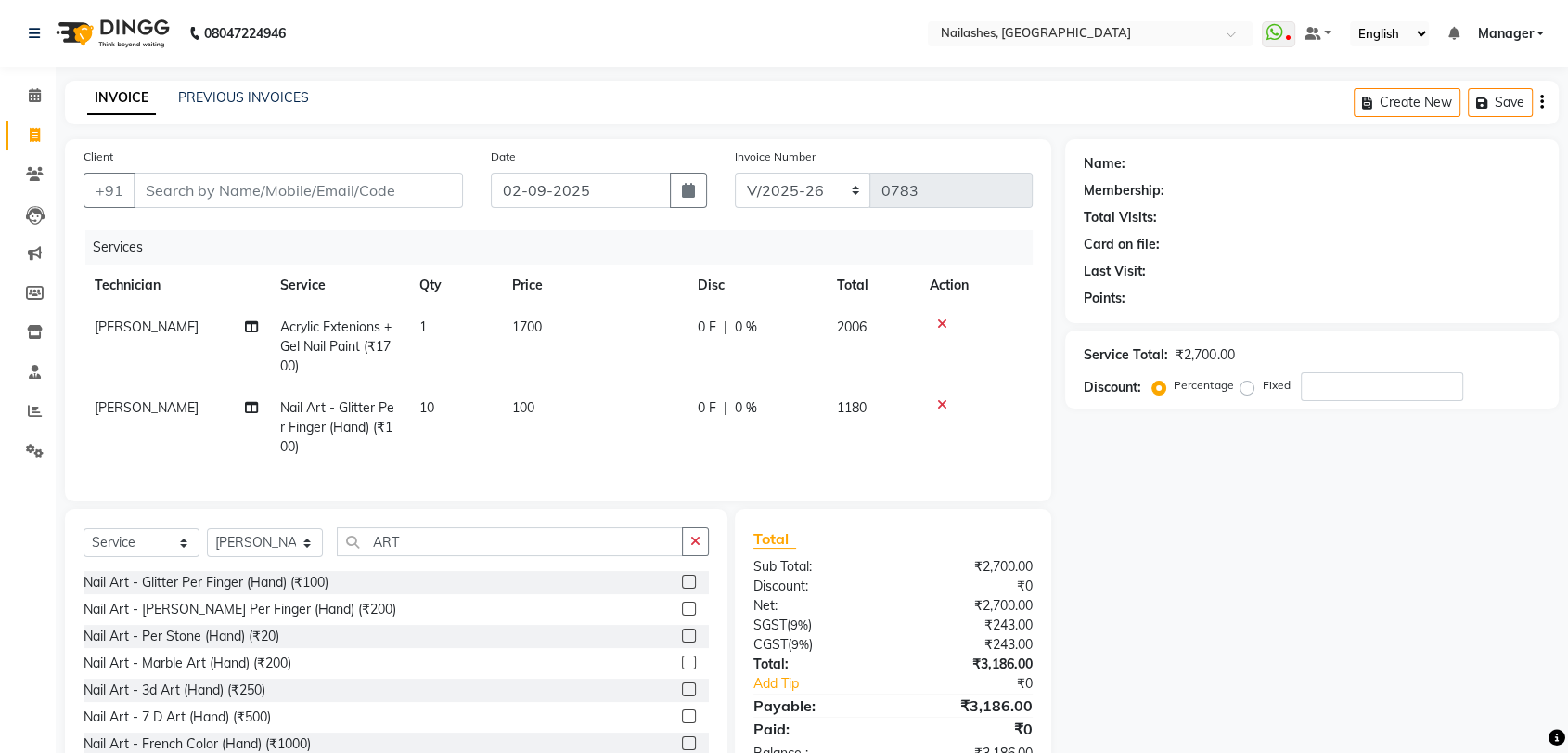
click at [596, 425] on td "100" at bounding box center [593, 428] width 186 height 81
select select "82227"
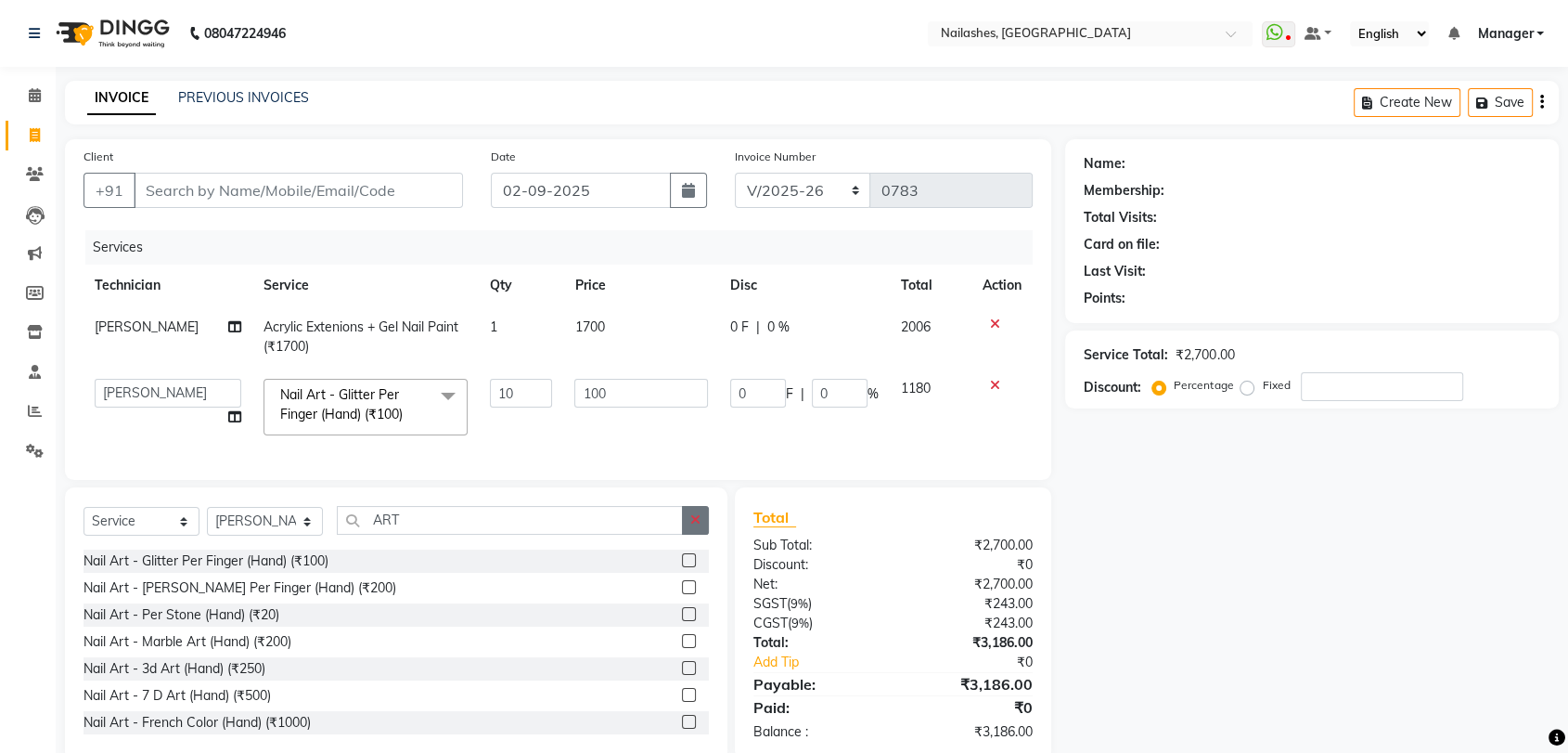
click at [700, 526] on icon "button" at bounding box center [696, 519] width 10 height 13
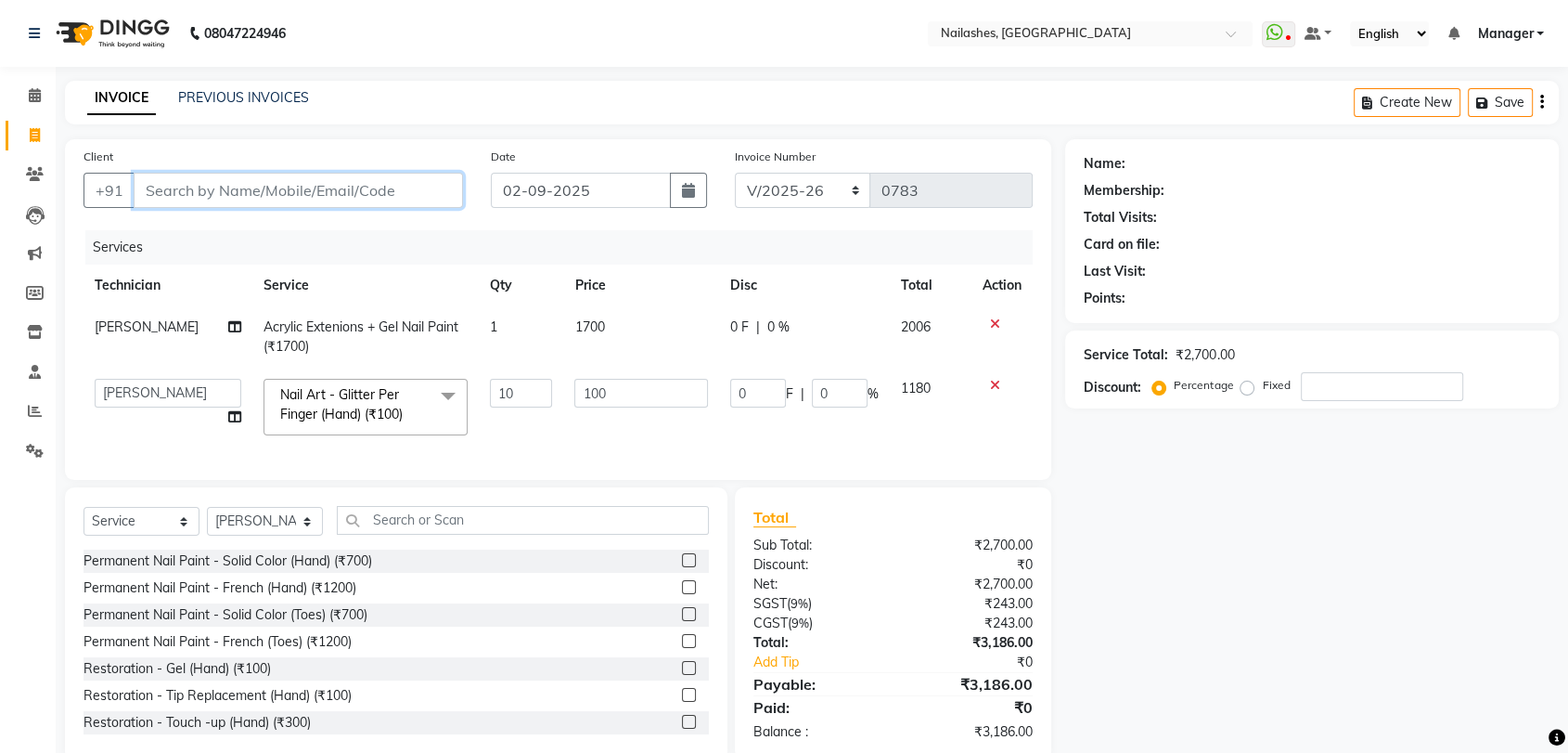
click at [252, 205] on input "Client" at bounding box center [298, 191] width 329 height 35
type input "9"
type input "0"
type input "9686866163"
click at [388, 191] on span "Add Client" at bounding box center [415, 190] width 74 height 19
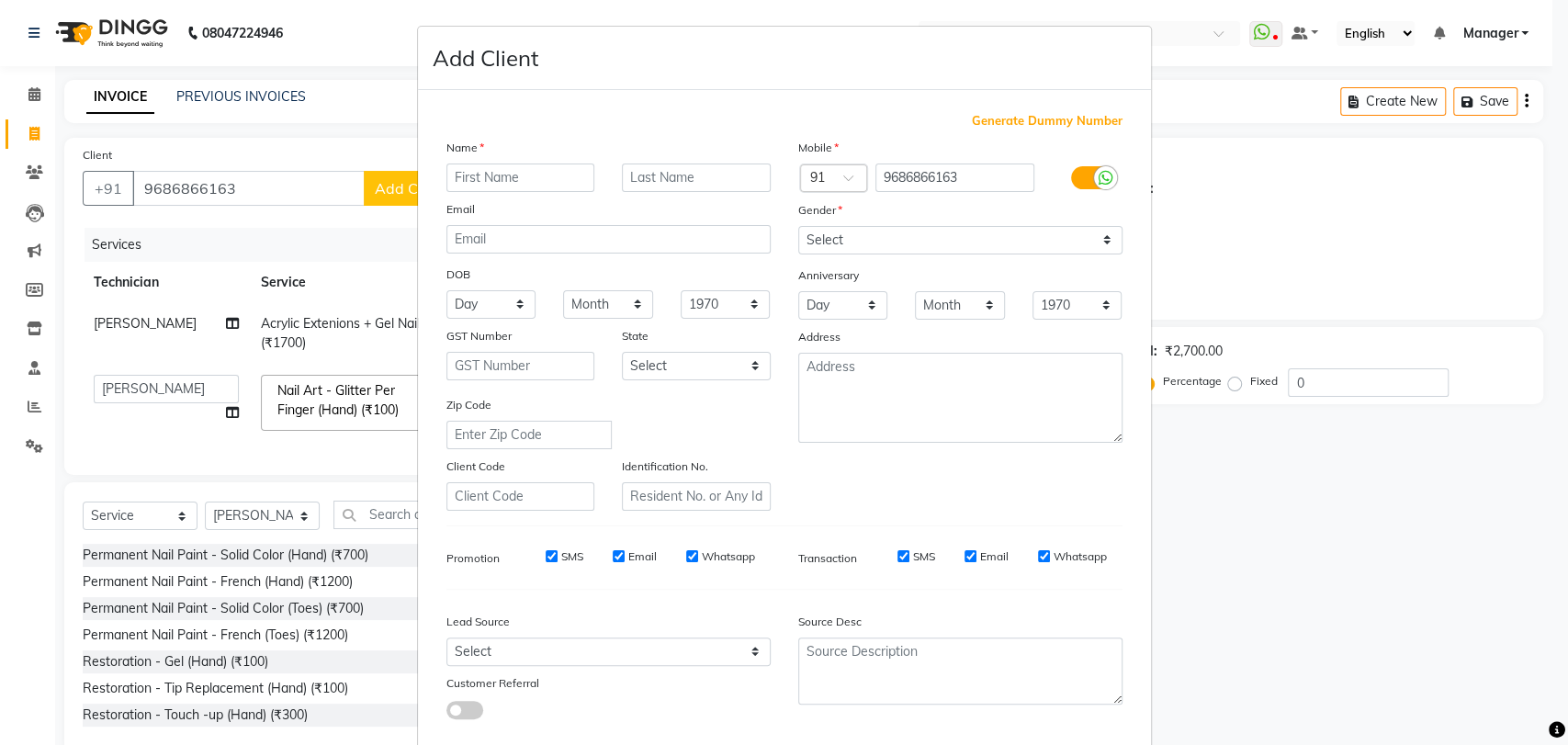
drag, startPoint x: 495, startPoint y: 182, endPoint x: 475, endPoint y: 186, distance: 20.4
click at [492, 181] on input "text" at bounding box center [520, 177] width 149 height 28
type input "DIYA"
drag, startPoint x: 1102, startPoint y: 228, endPoint x: 1093, endPoint y: 231, distance: 9.5
click at [1102, 229] on select "Select [DEMOGRAPHIC_DATA] [DEMOGRAPHIC_DATA] Other Prefer Not To Say" at bounding box center [960, 239] width 324 height 28
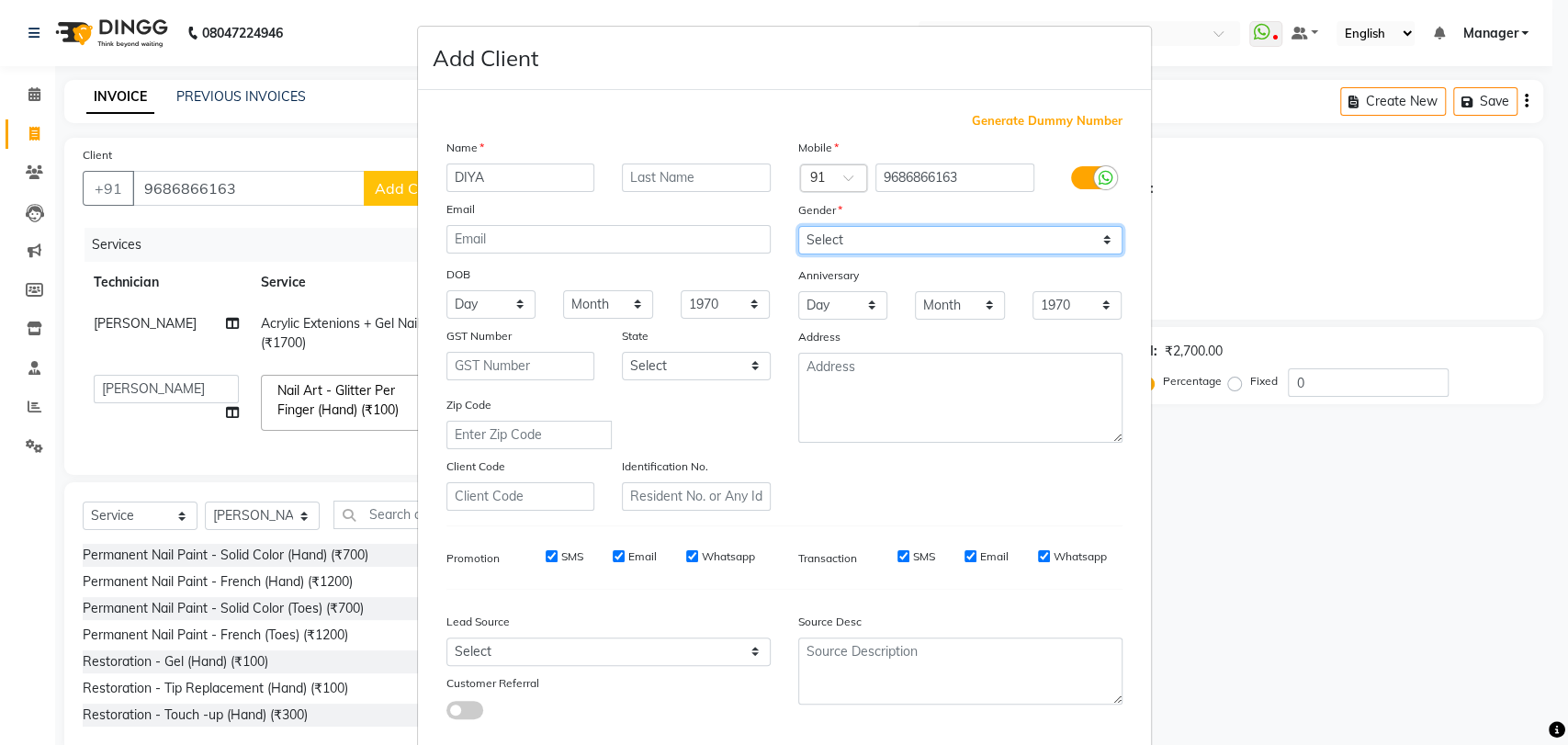
select select "[DEMOGRAPHIC_DATA]"
click at [799, 226] on select "Select [DEMOGRAPHIC_DATA] [DEMOGRAPHIC_DATA] Other Prefer Not To Say" at bounding box center [960, 239] width 324 height 28
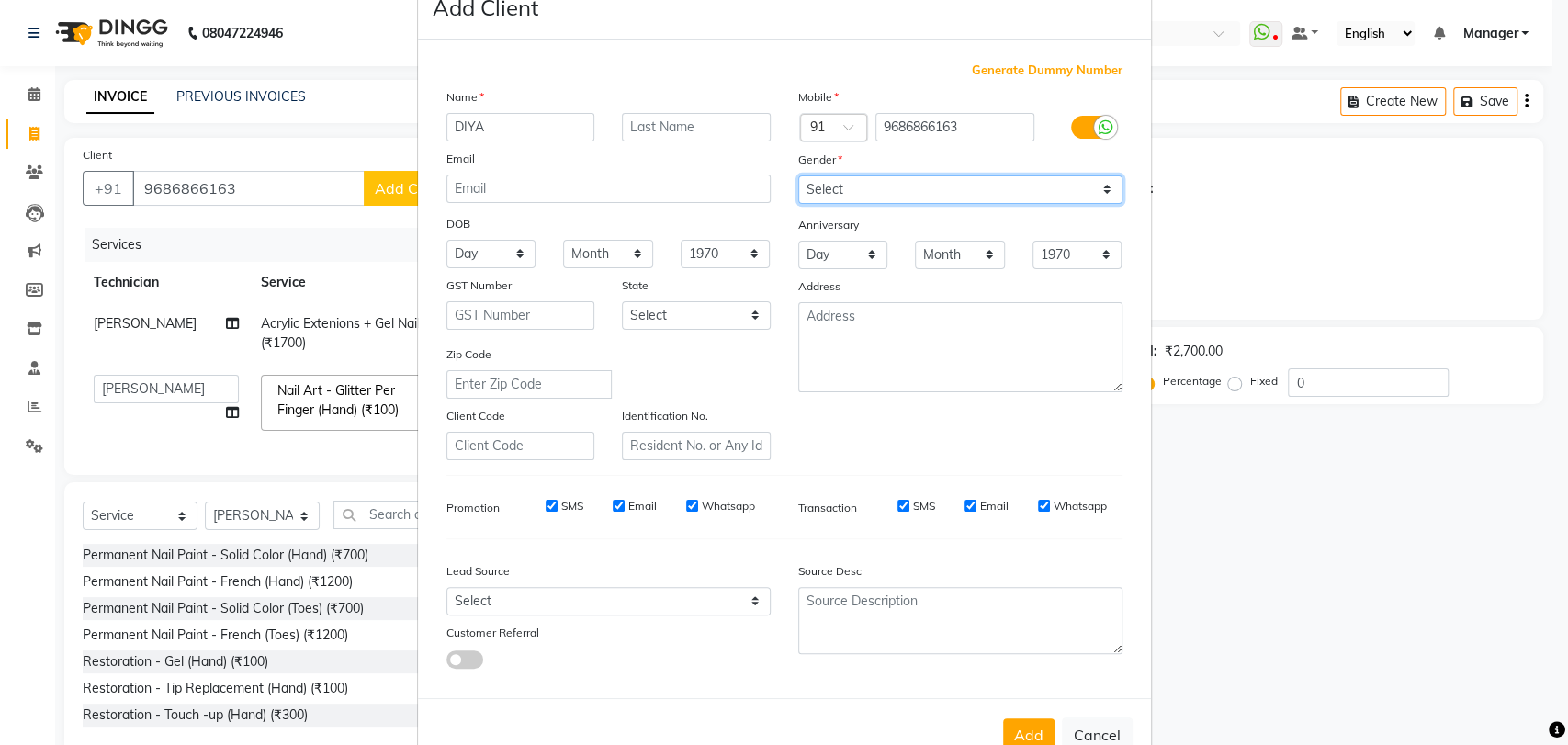
scroll to position [99, 0]
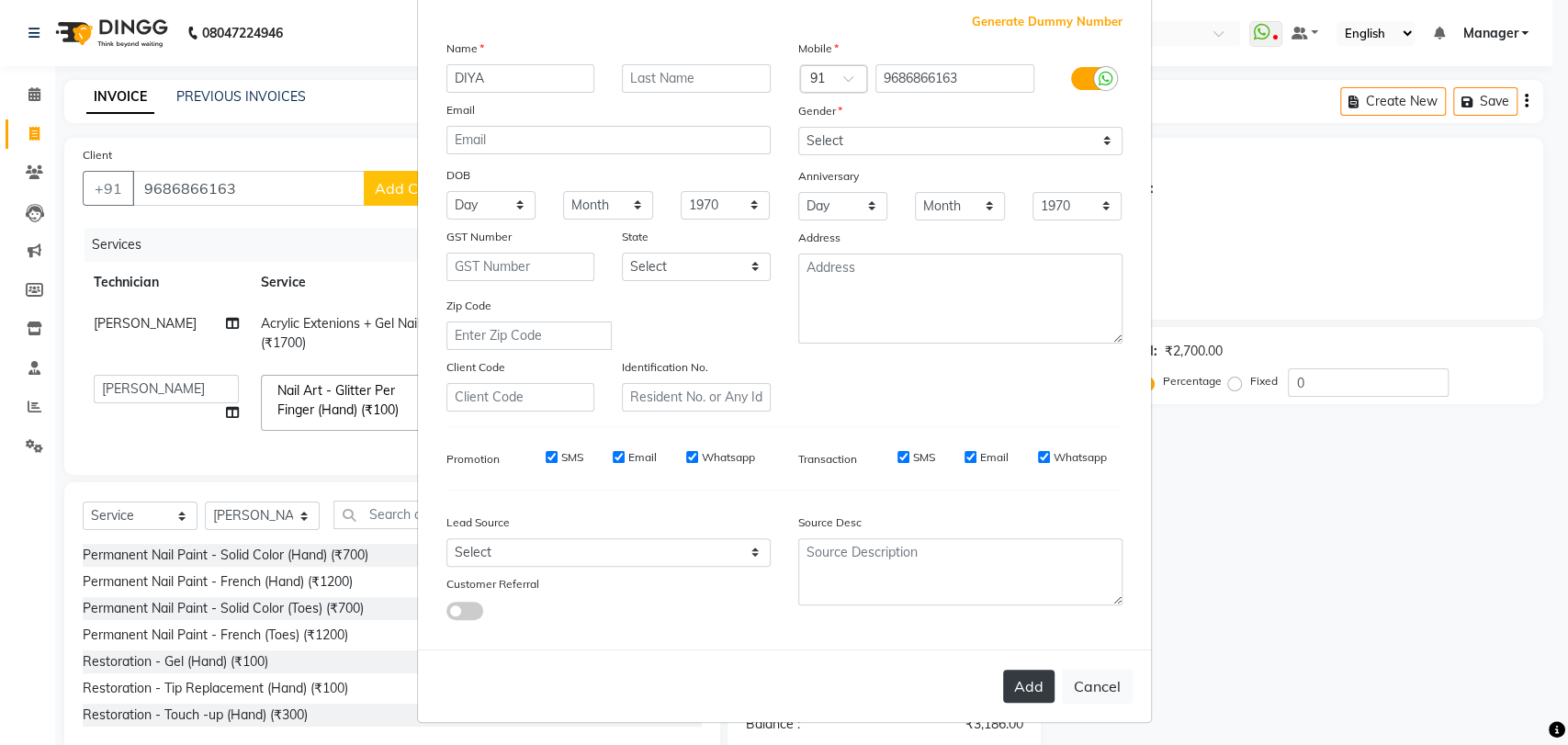
click at [1031, 682] on button "Add" at bounding box center [1028, 686] width 52 height 33
type input "96******63"
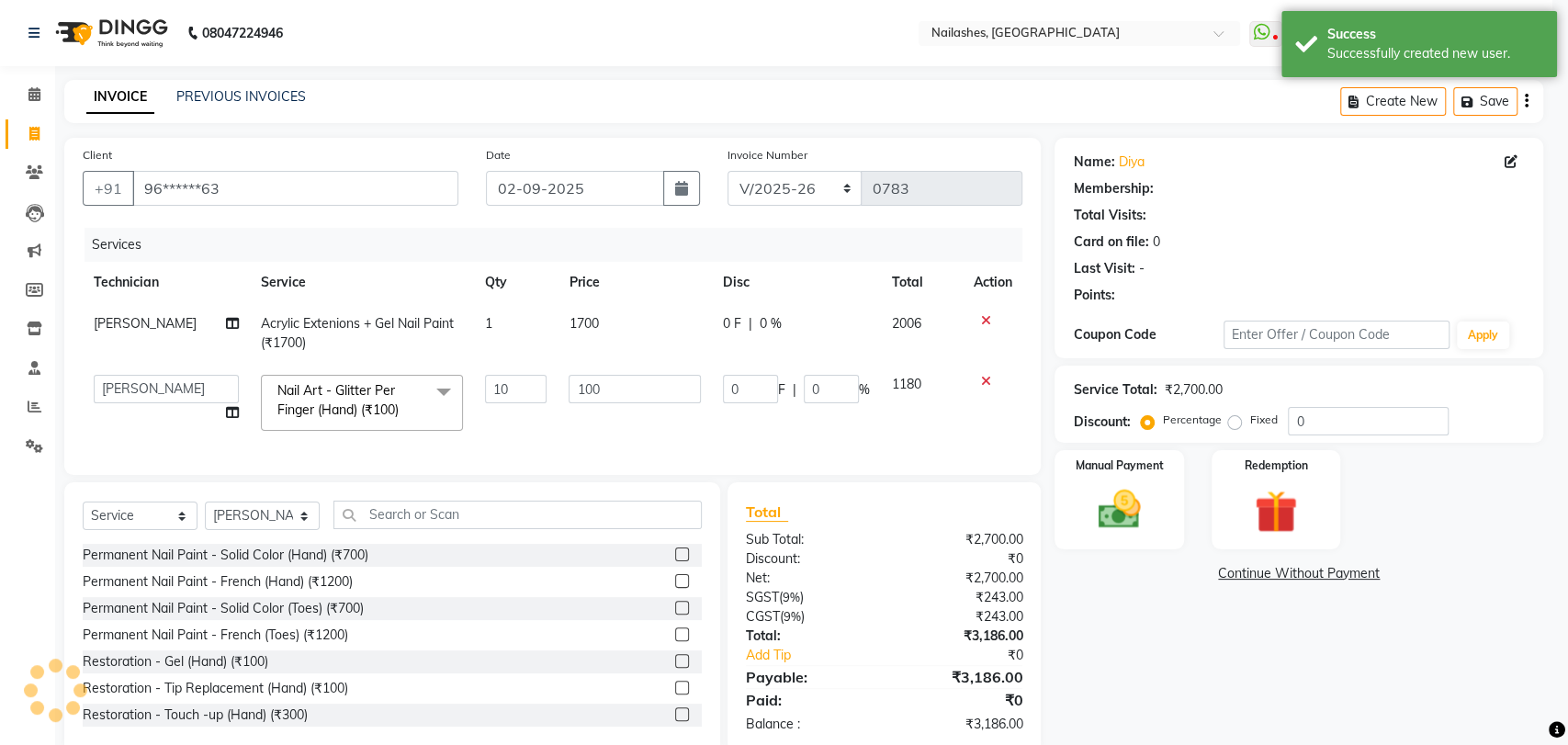
select select "1: Object"
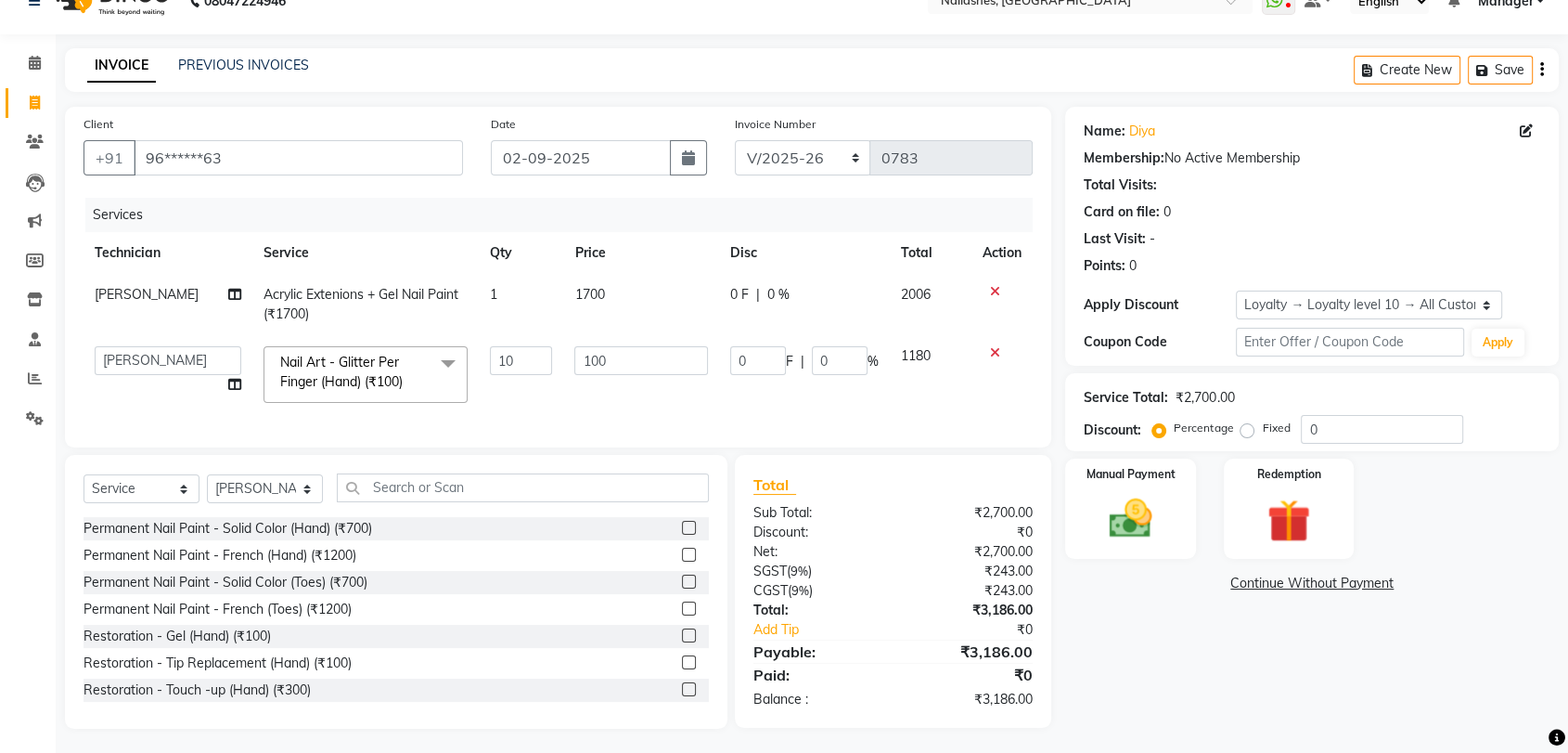
scroll to position [51, 0]
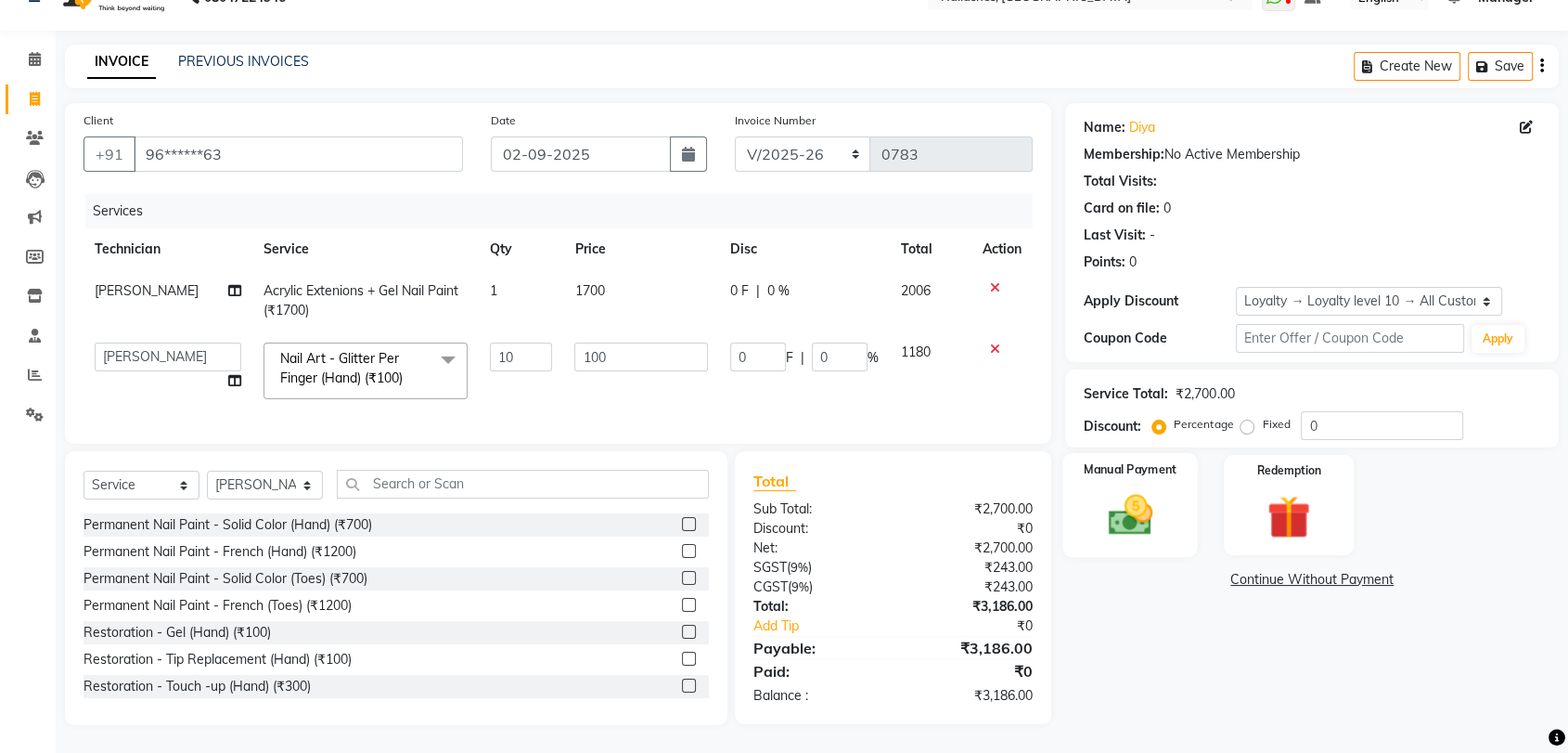
click at [1126, 492] on img at bounding box center [1130, 515] width 73 height 52
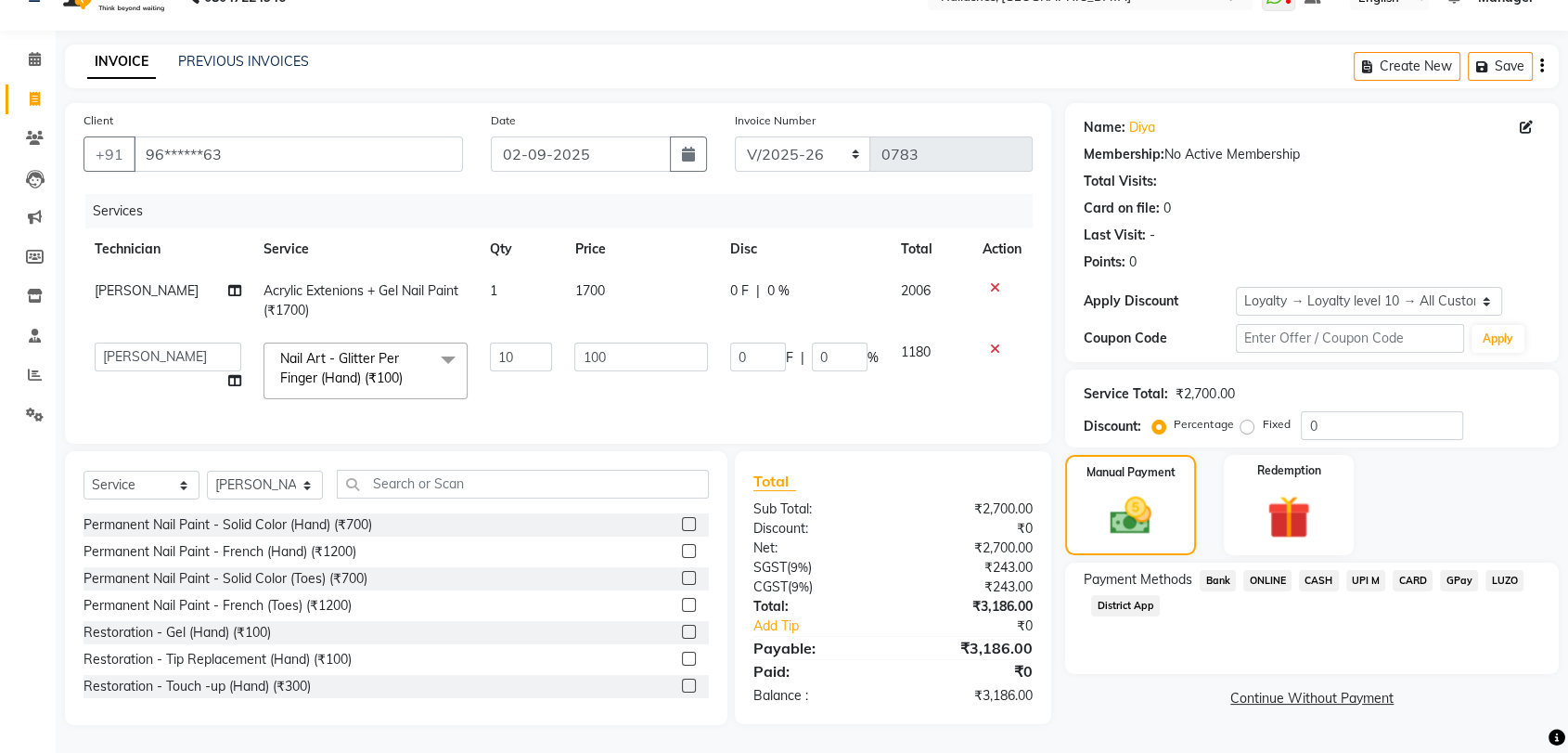
click at [1266, 570] on span "ONLINE" at bounding box center [1266, 581] width 48 height 22
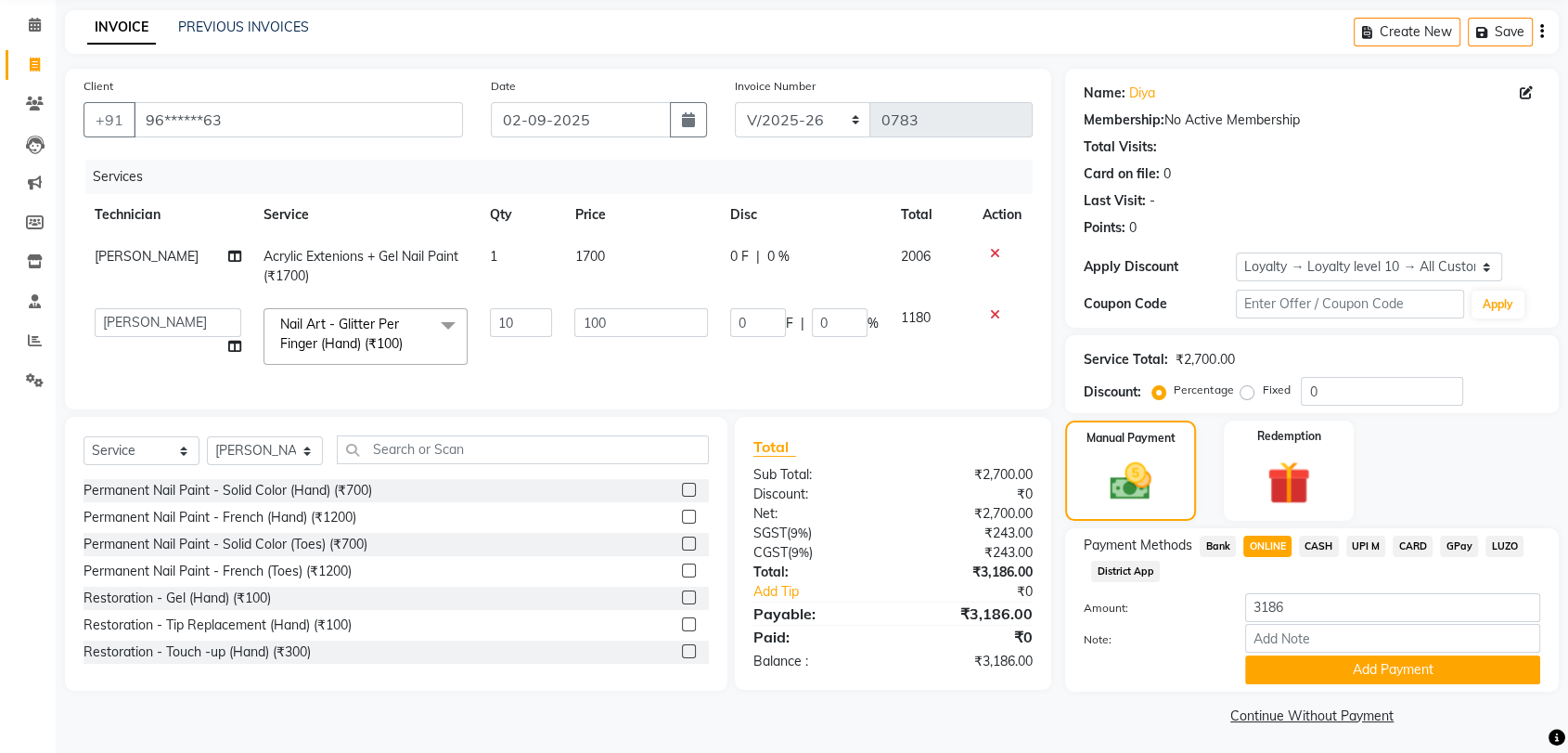
scroll to position [75, 0]
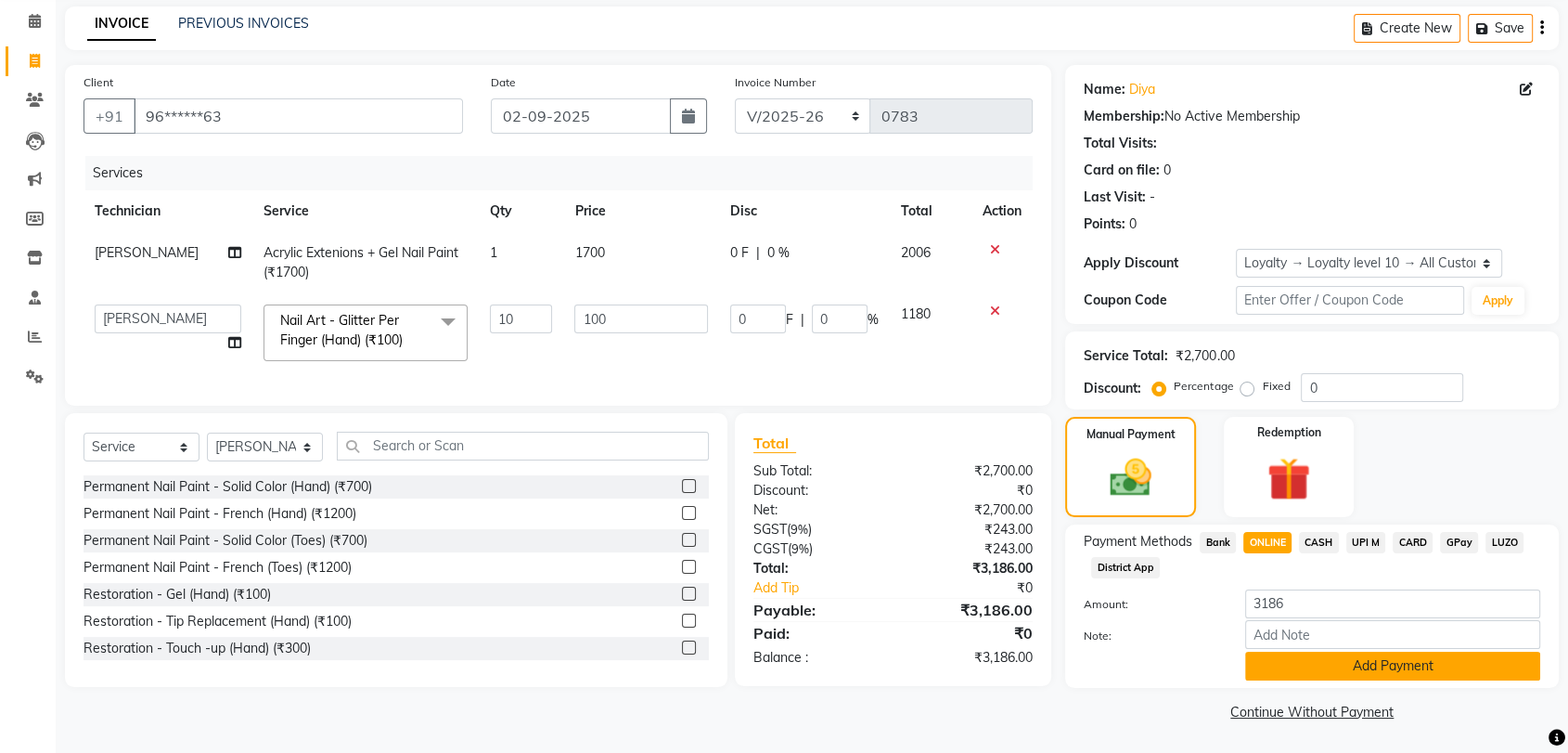
click at [1407, 657] on button "Add Payment" at bounding box center [1392, 666] width 295 height 29
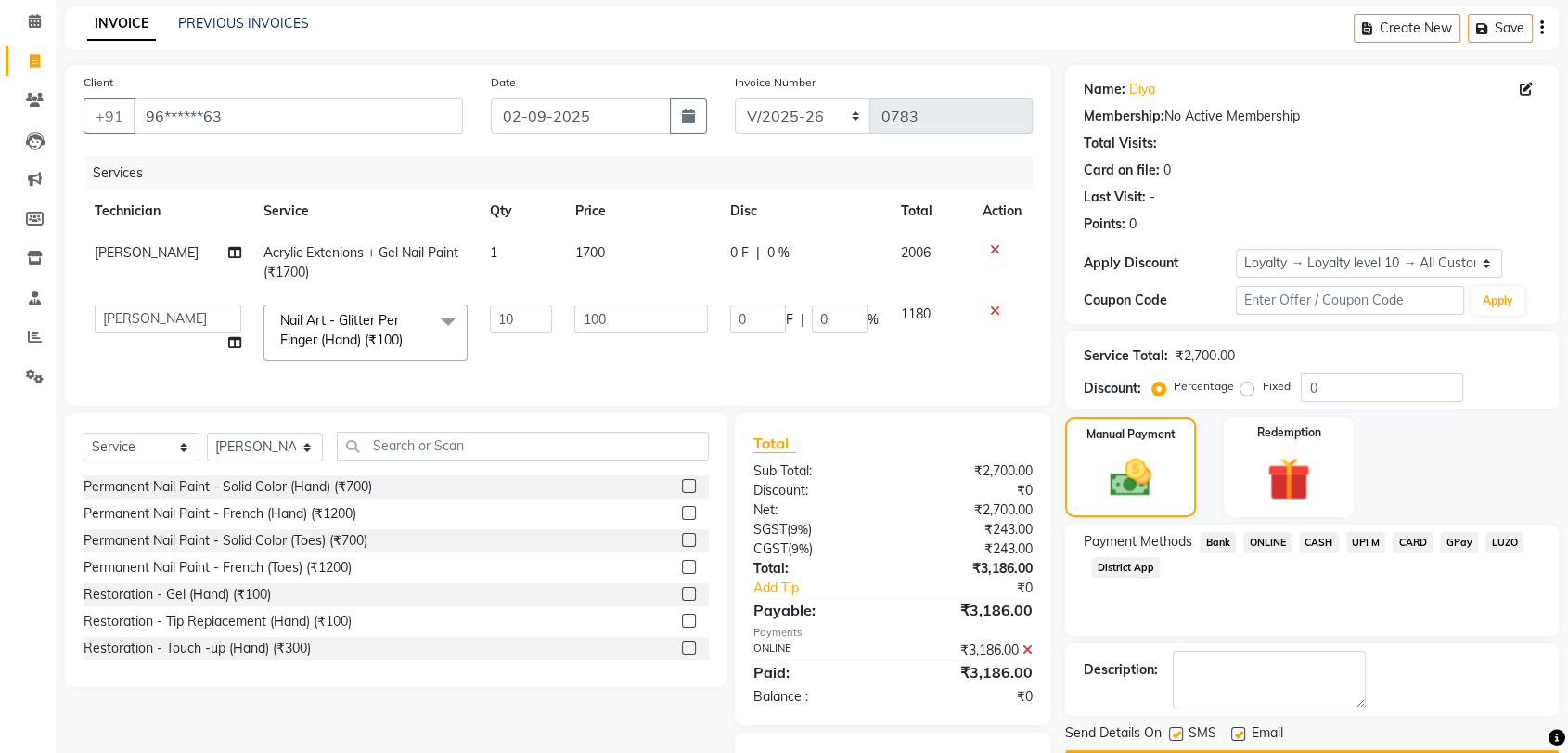
scroll to position [180, 0]
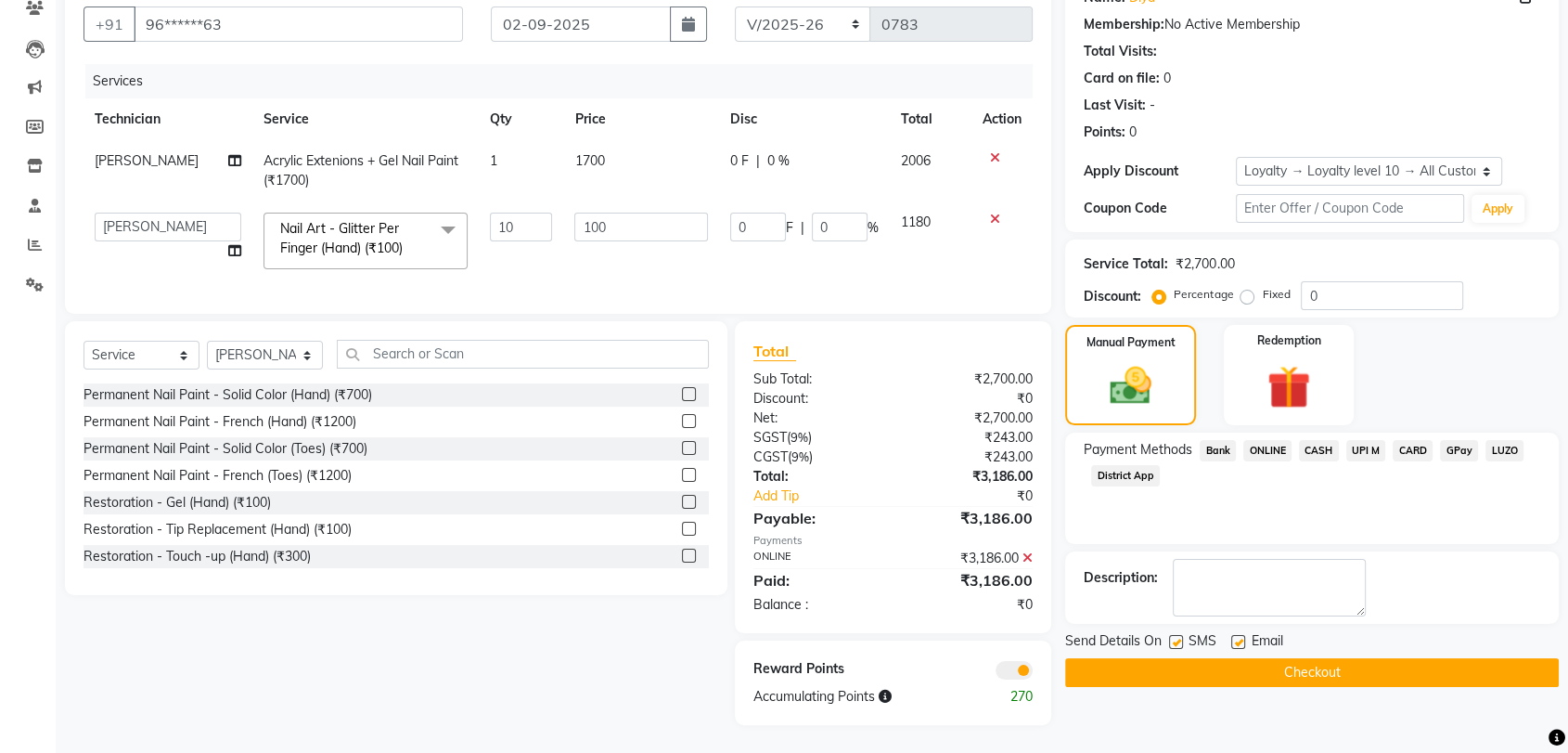
click at [1318, 658] on button "Checkout" at bounding box center [1312, 671] width 493 height 29
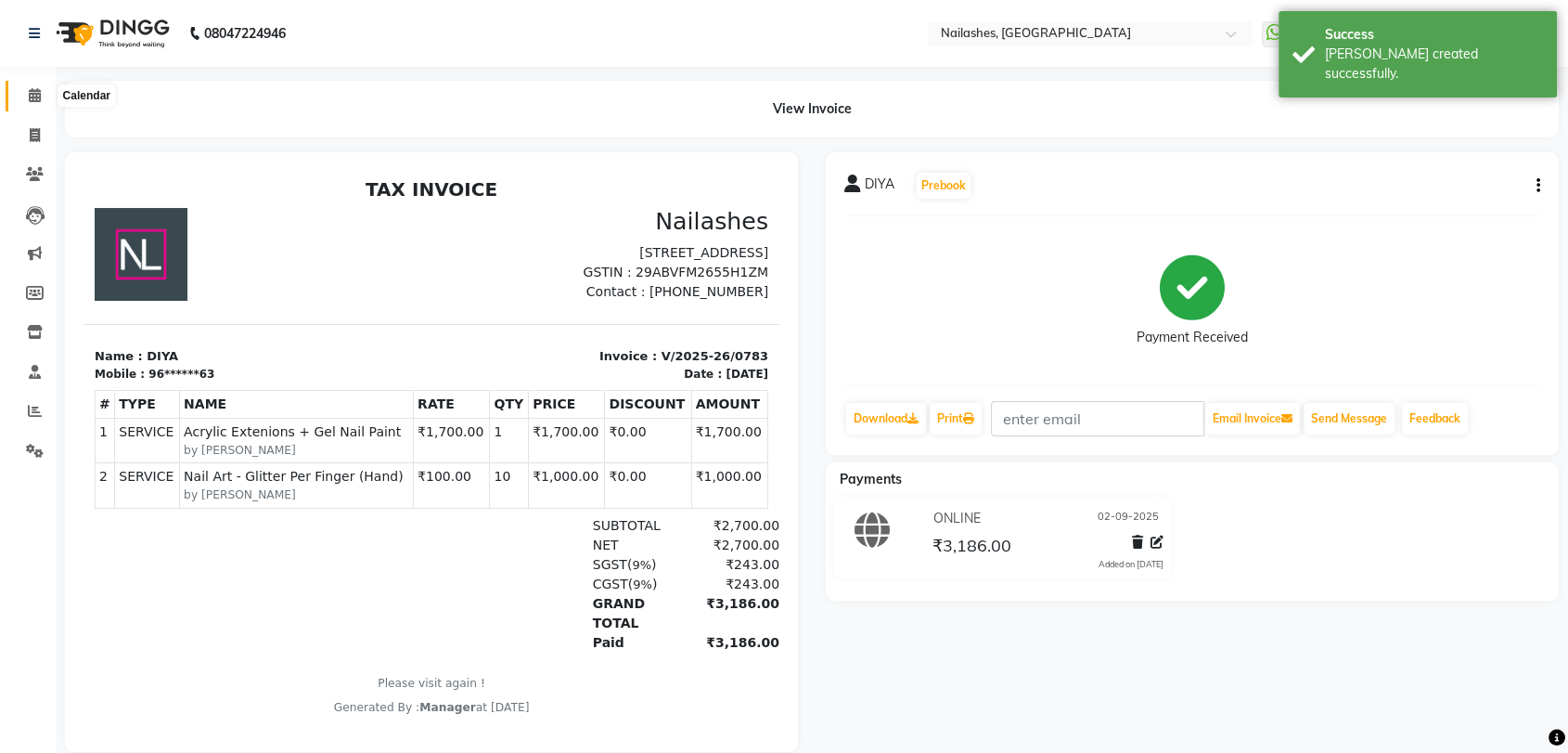
click at [28, 91] on icon at bounding box center [34, 95] width 12 height 14
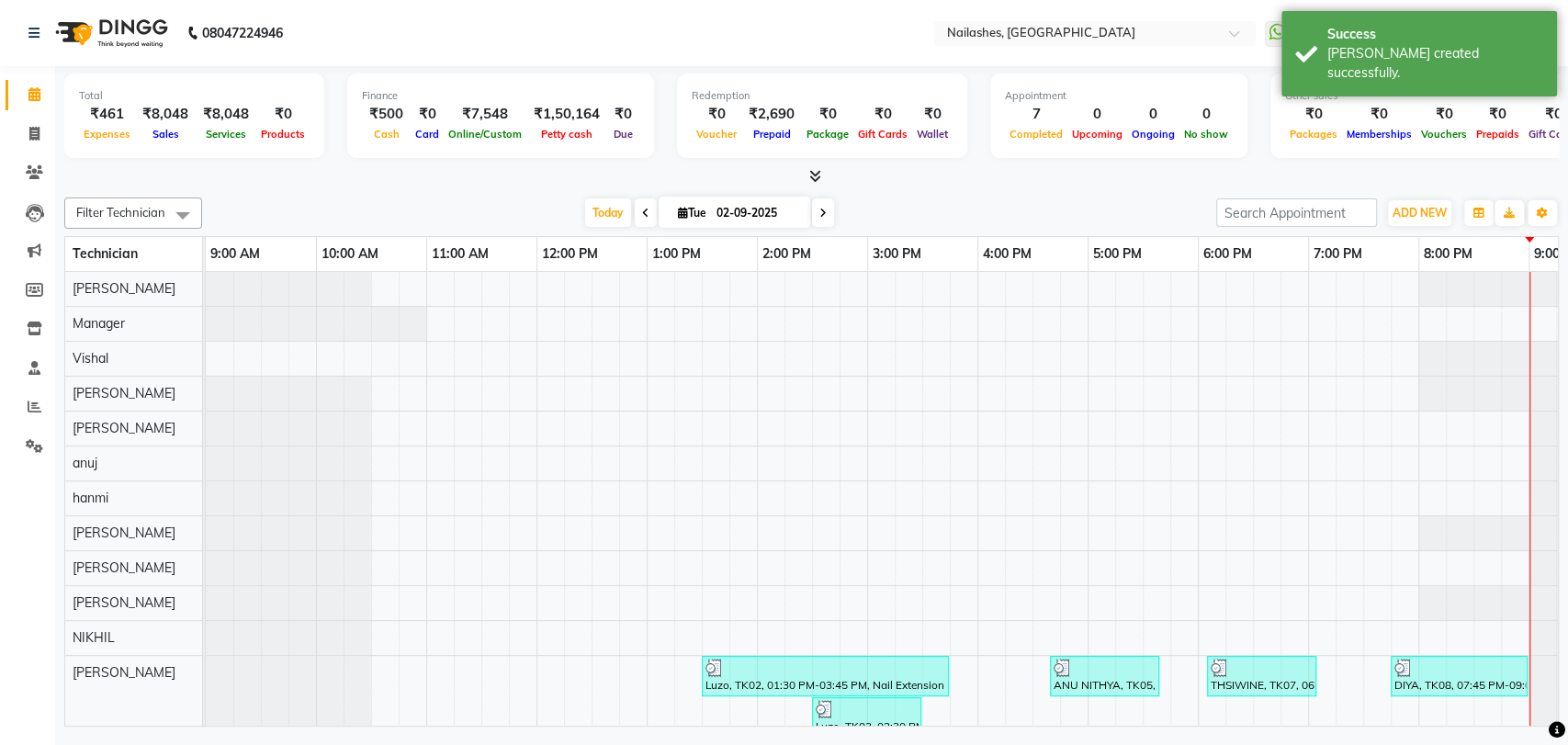
click at [816, 170] on icon at bounding box center [815, 176] width 12 height 14
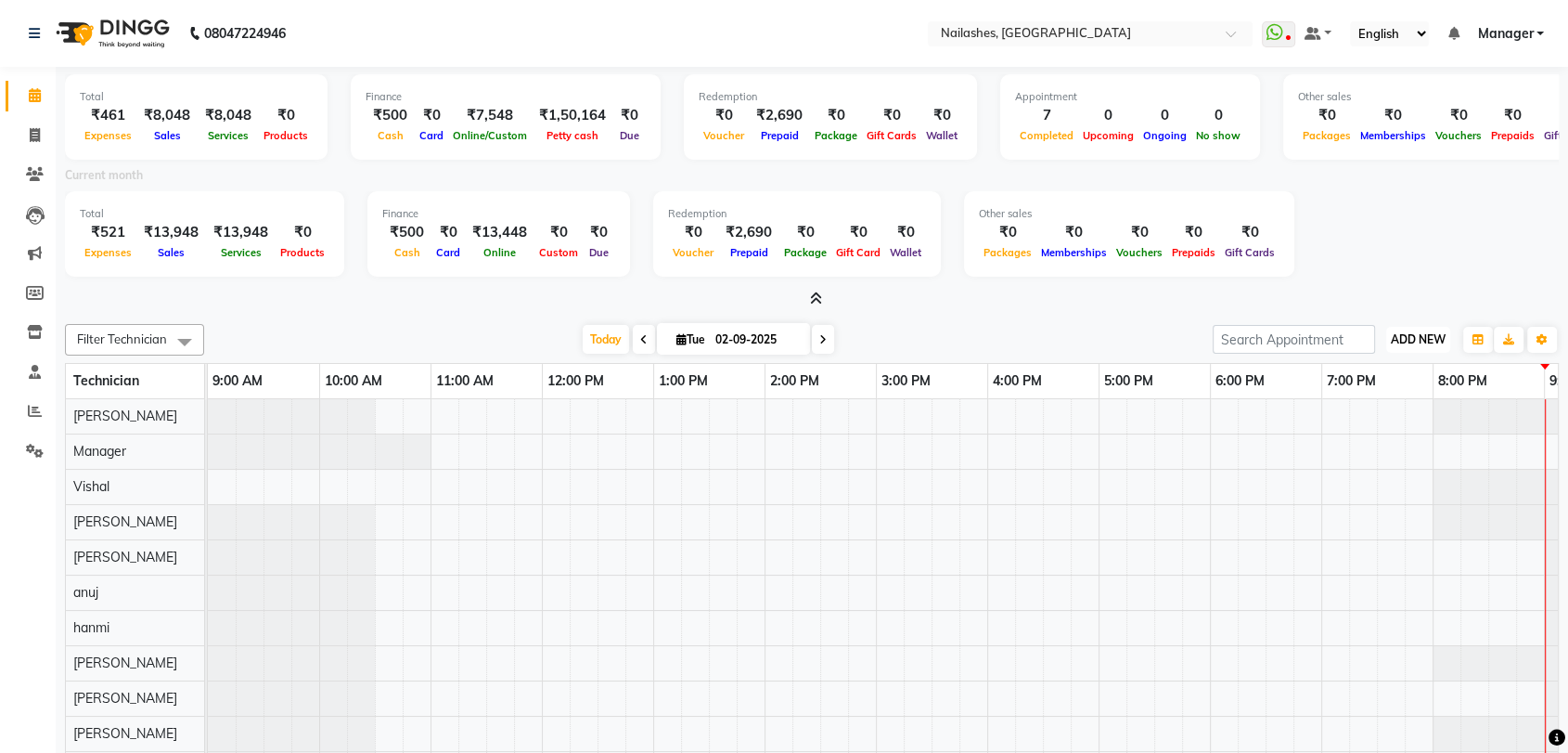
click at [1423, 329] on button "ADD NEW Toggle Dropdown" at bounding box center [1418, 339] width 64 height 26
click at [1385, 420] on link "Add Expense" at bounding box center [1375, 422] width 146 height 25
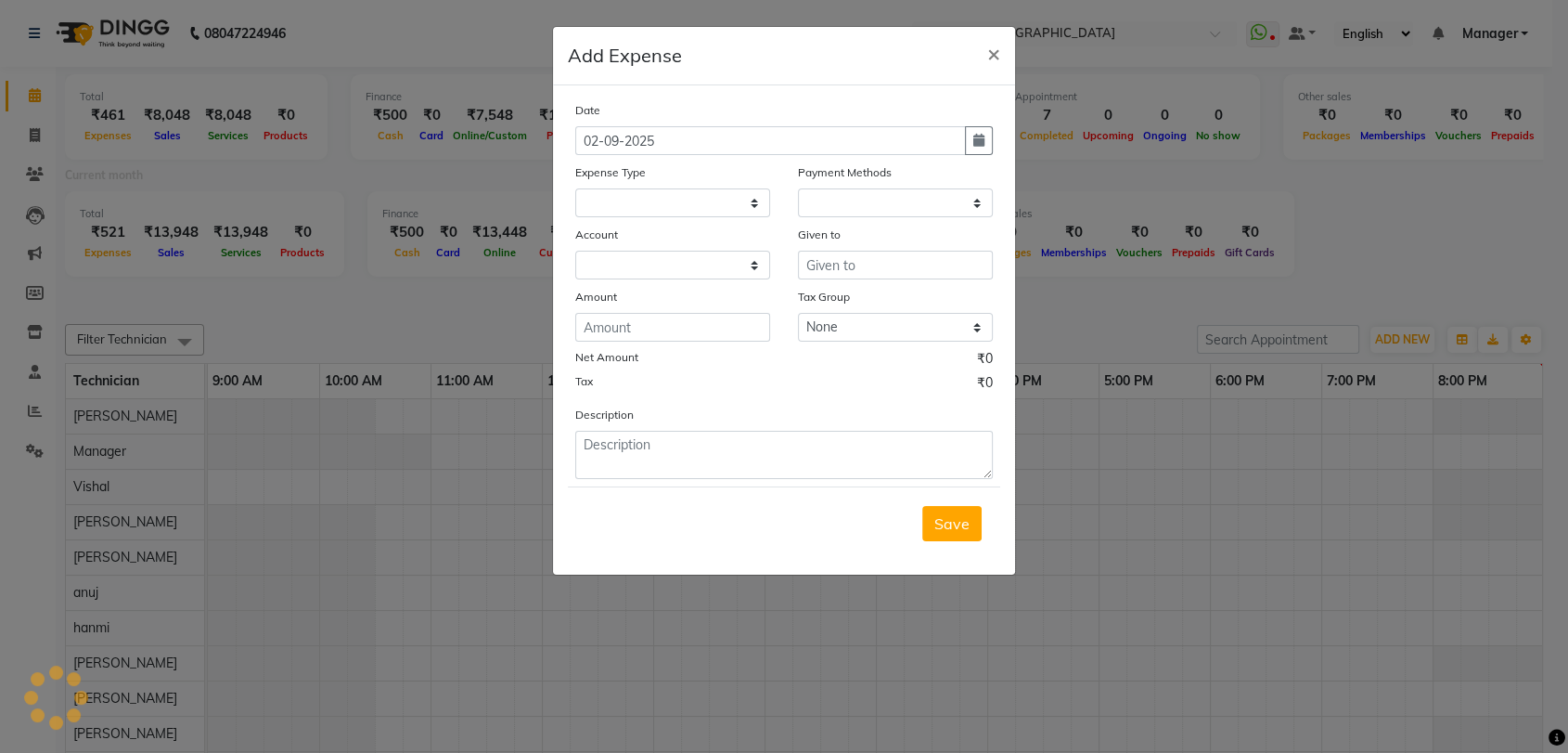
select select
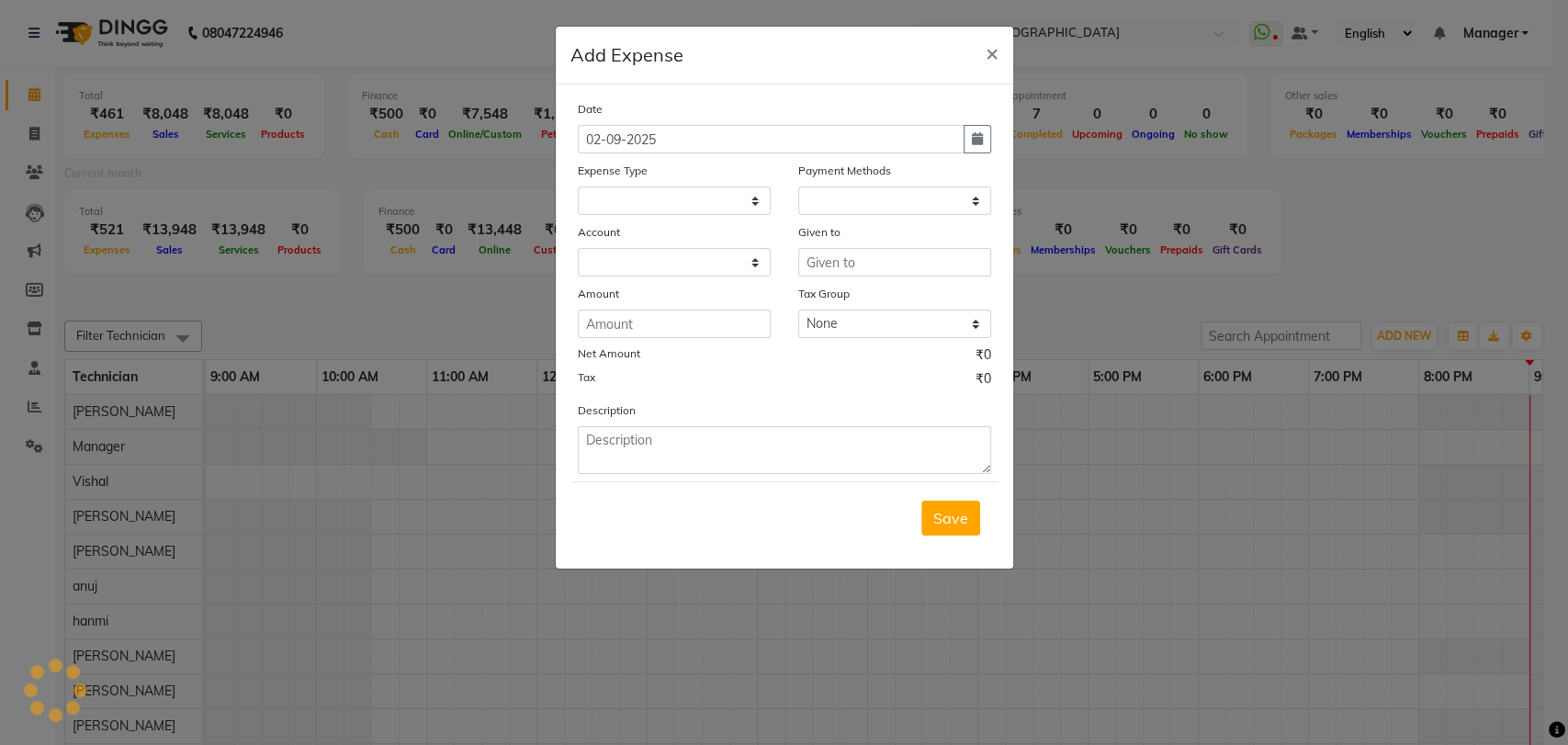
select select "1"
select select "2246"
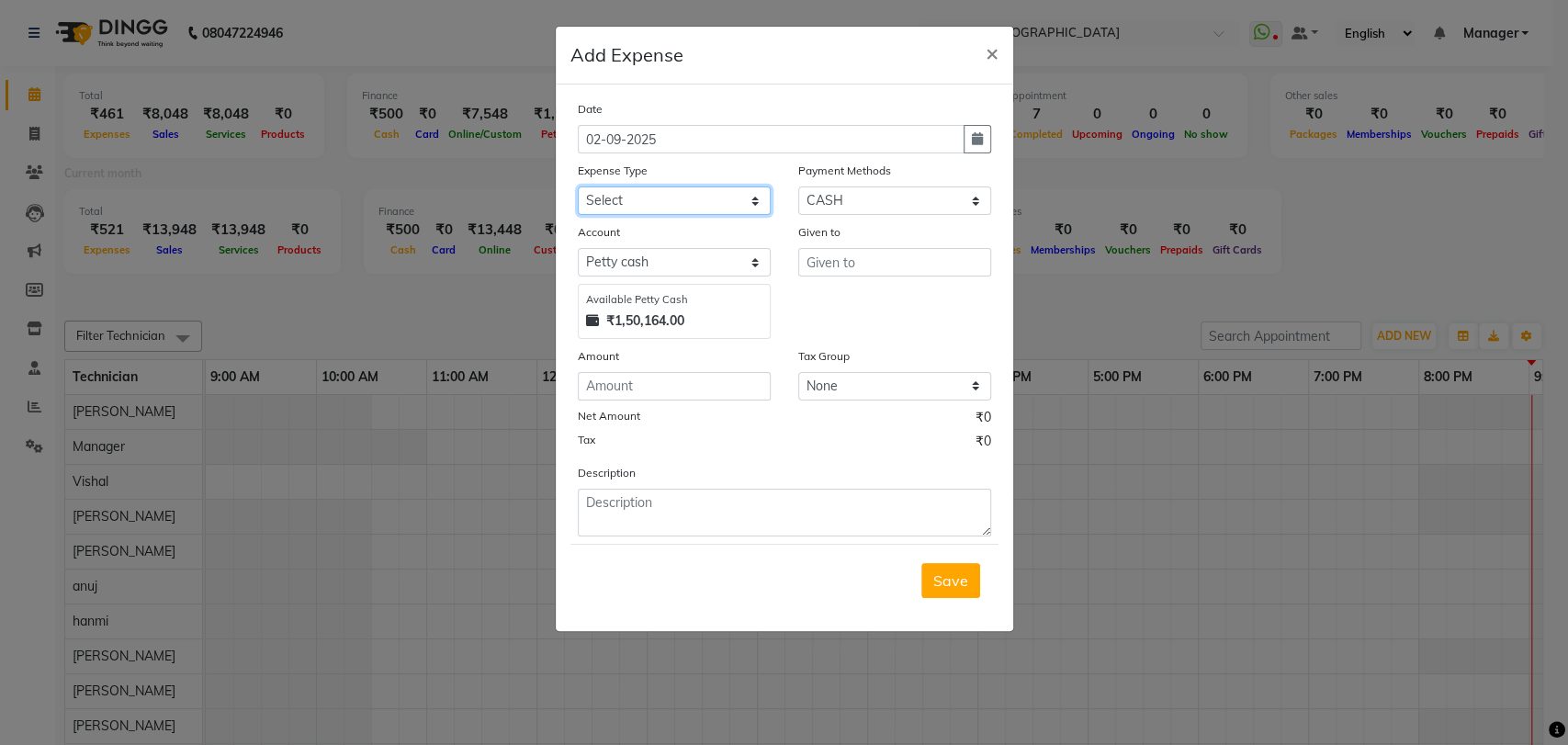
click at [623, 196] on select "Select acetone Advance Salary bank deposite BBMP Beauty products Bed charges BI…" at bounding box center [674, 200] width 193 height 28
select select "16261"
click at [678, 195] on select "Select acetone Advance Salary bank deposite BBMP Beauty products Bed charges BI…" at bounding box center [674, 200] width 193 height 28
click at [832, 268] on input "text" at bounding box center [895, 262] width 193 height 28
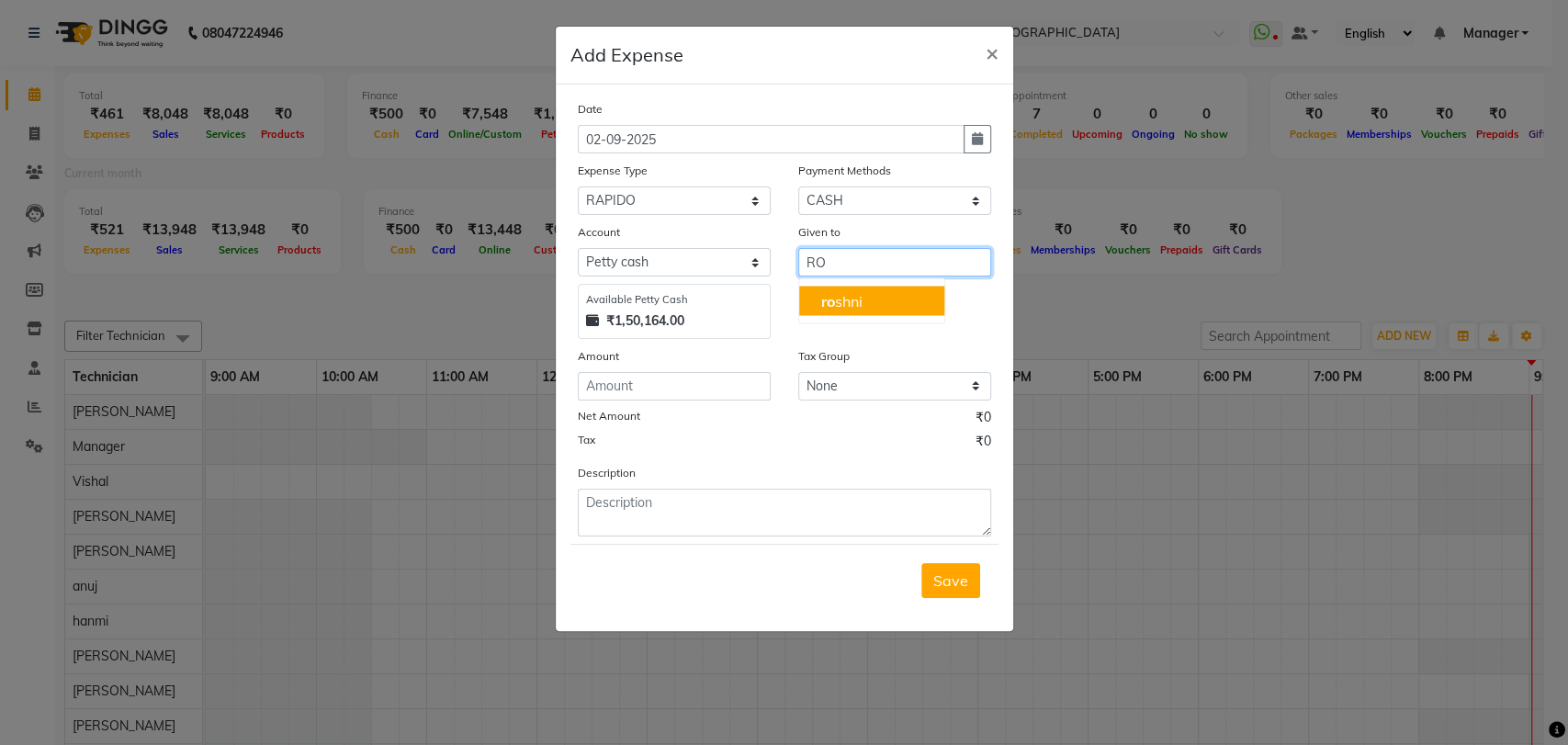
click at [867, 303] on button "ro shni" at bounding box center [871, 301] width 145 height 29
type input "[PERSON_NAME]"
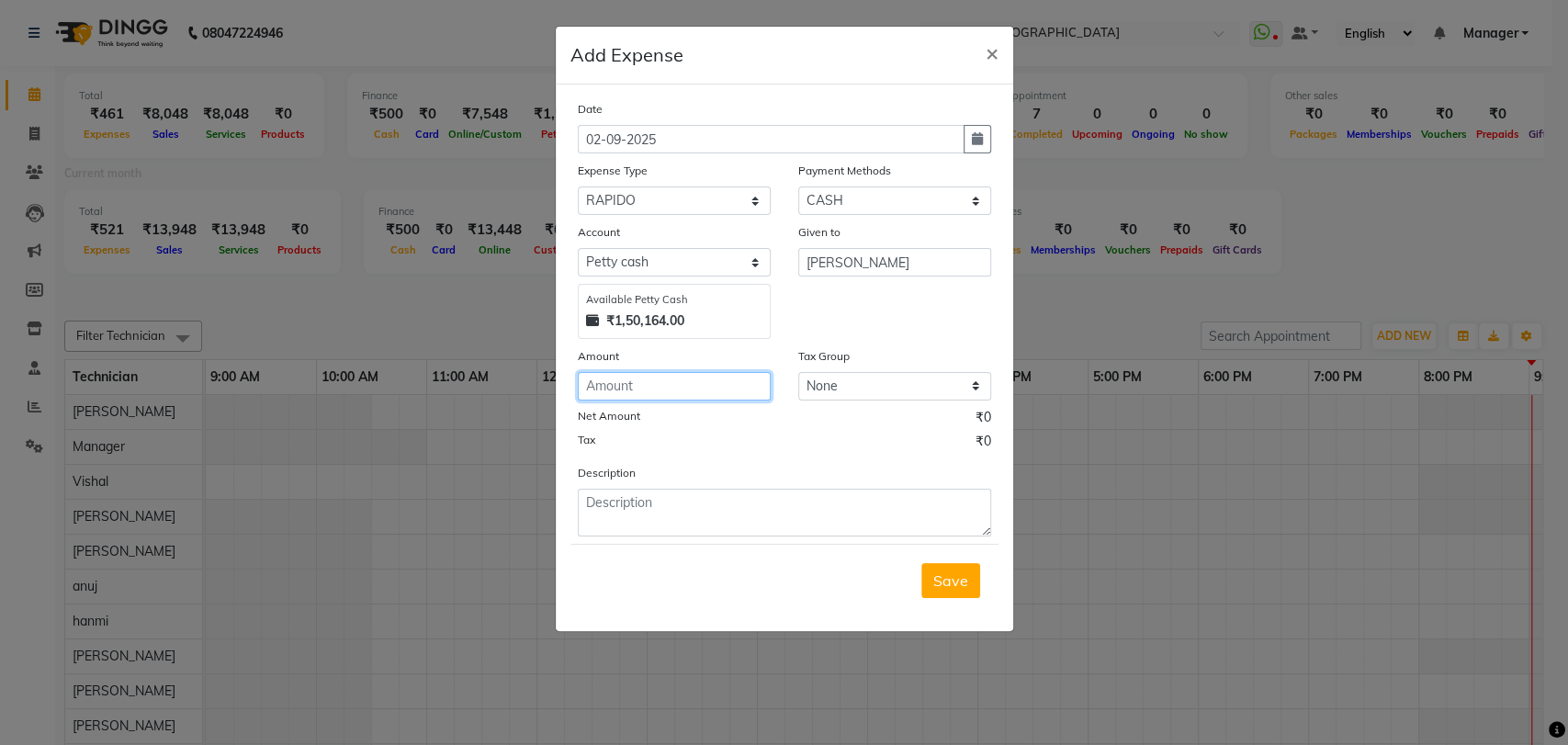
click at [645, 385] on input "number" at bounding box center [674, 385] width 193 height 28
type input "160"
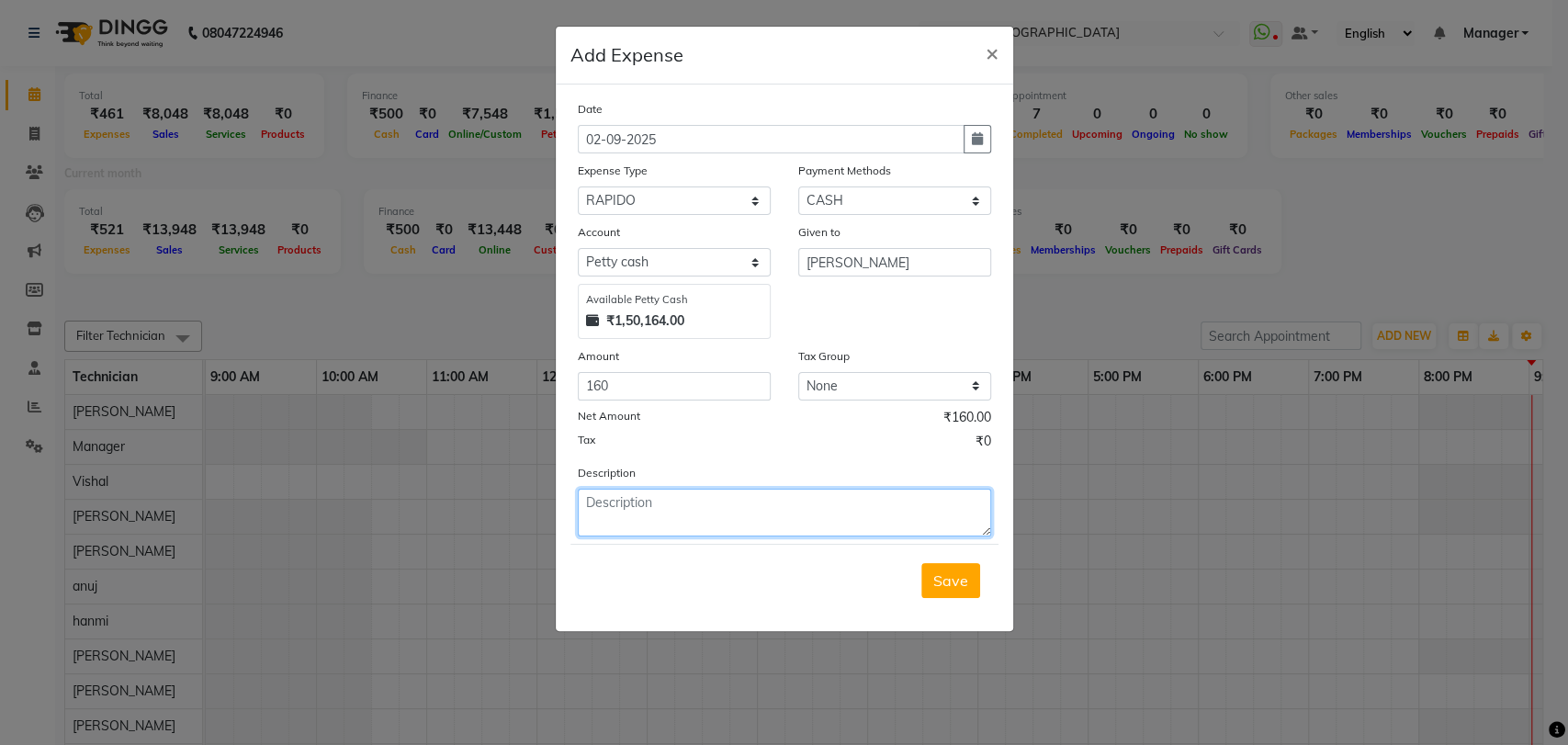
click at [673, 494] on textarea at bounding box center [784, 512] width 413 height 48
type textarea "AUTO FARE"
click at [955, 575] on span "Save" at bounding box center [950, 580] width 35 height 18
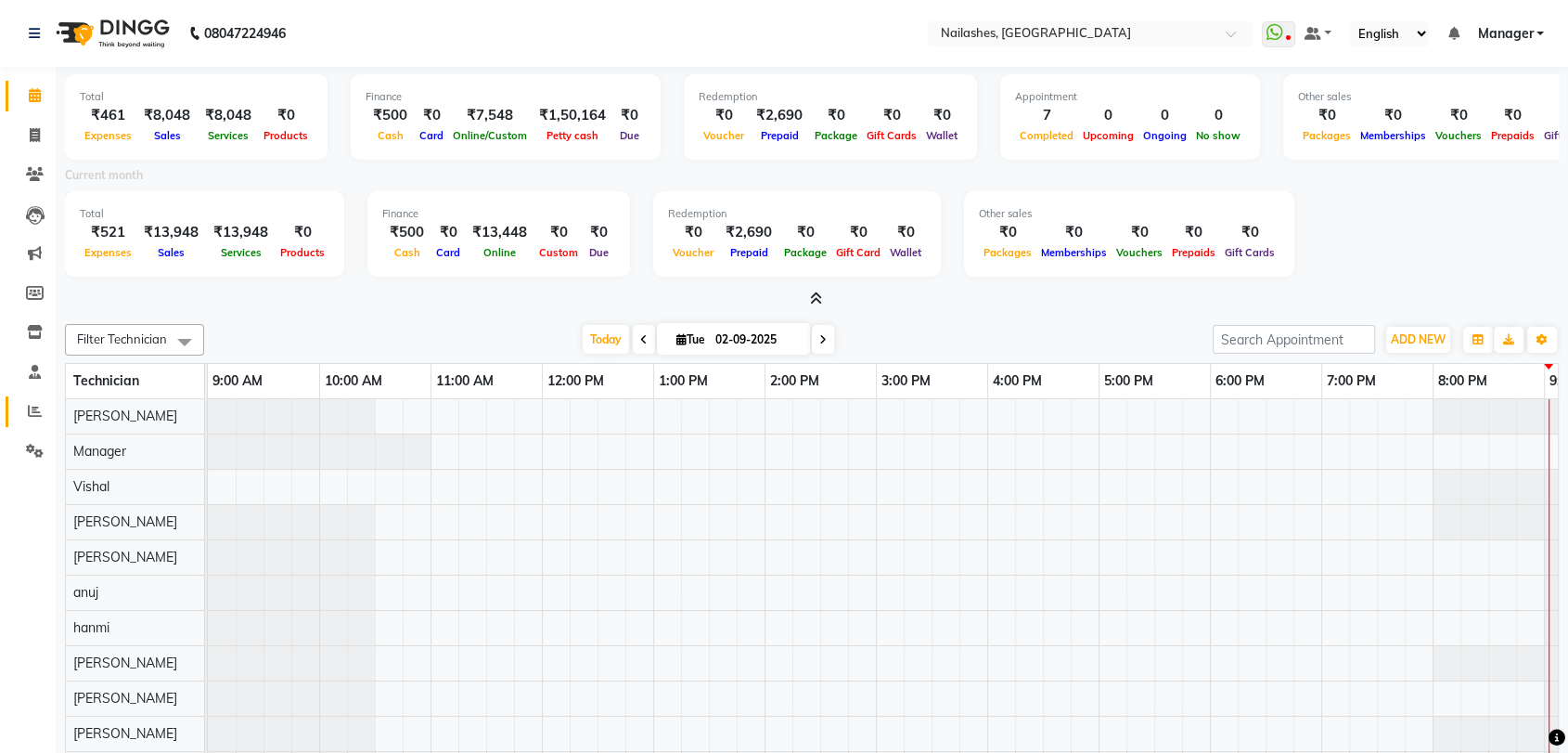
click at [29, 413] on icon at bounding box center [34, 411] width 14 height 14
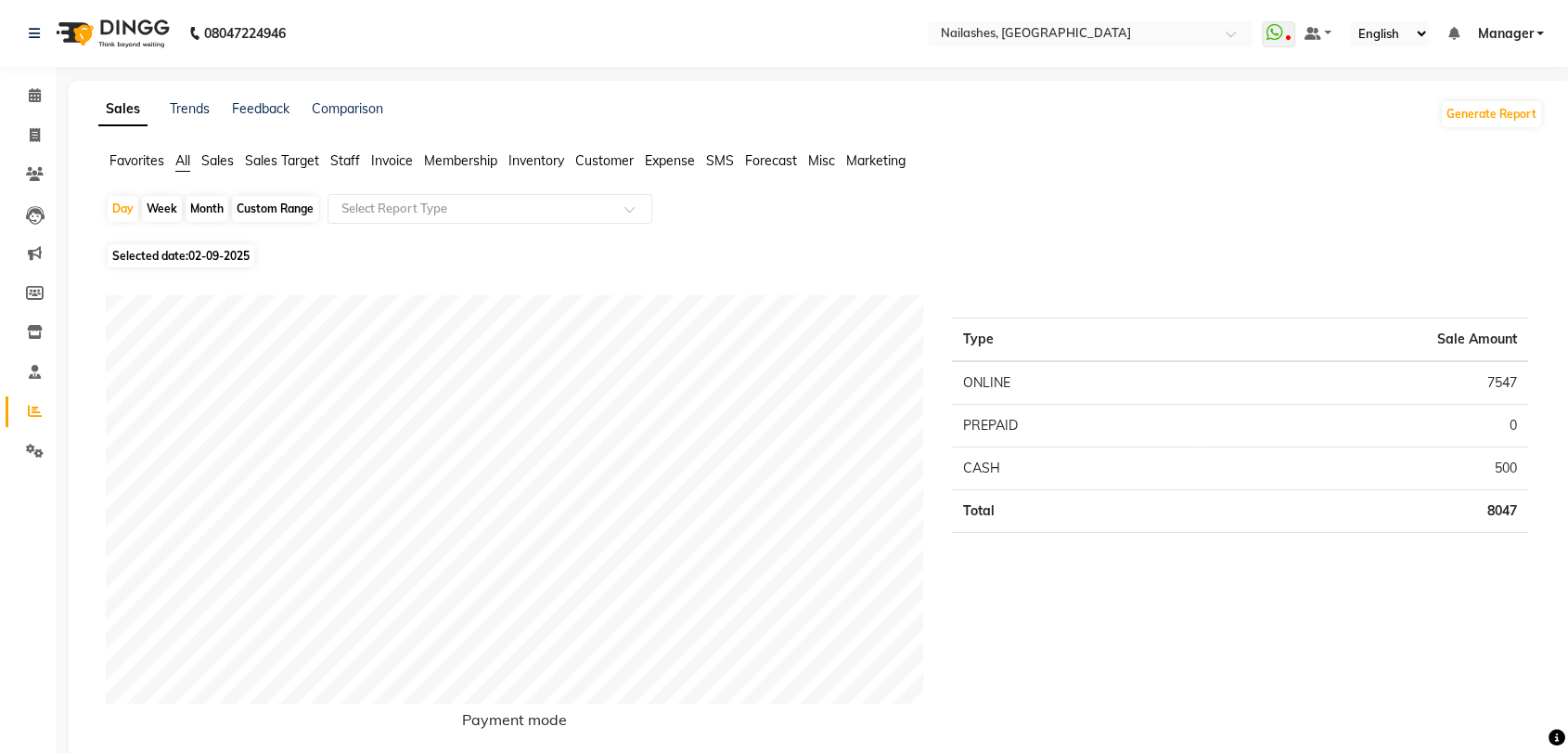
click at [349, 157] on span "Staff" at bounding box center [345, 160] width 29 height 17
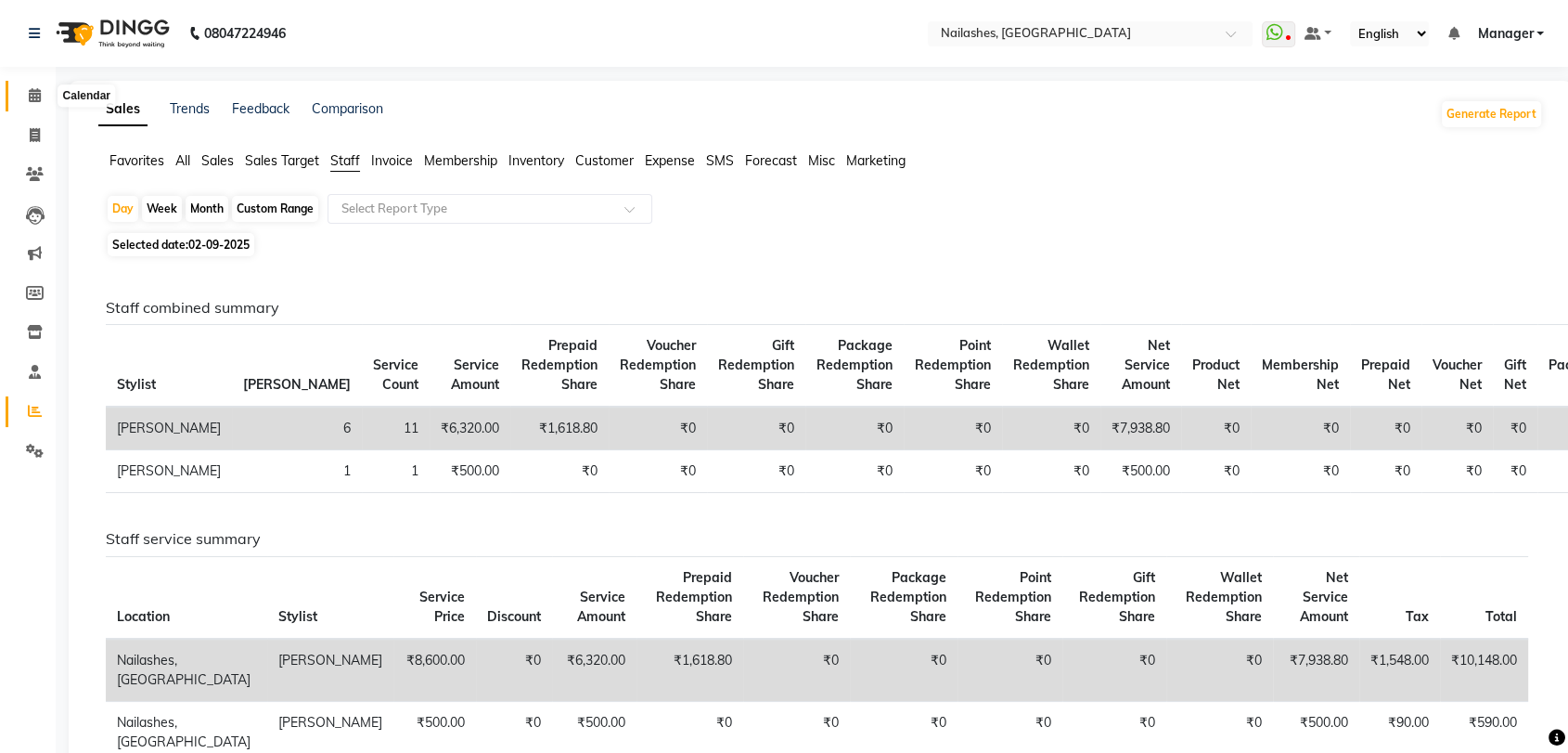
click at [36, 97] on icon at bounding box center [34, 95] width 12 height 14
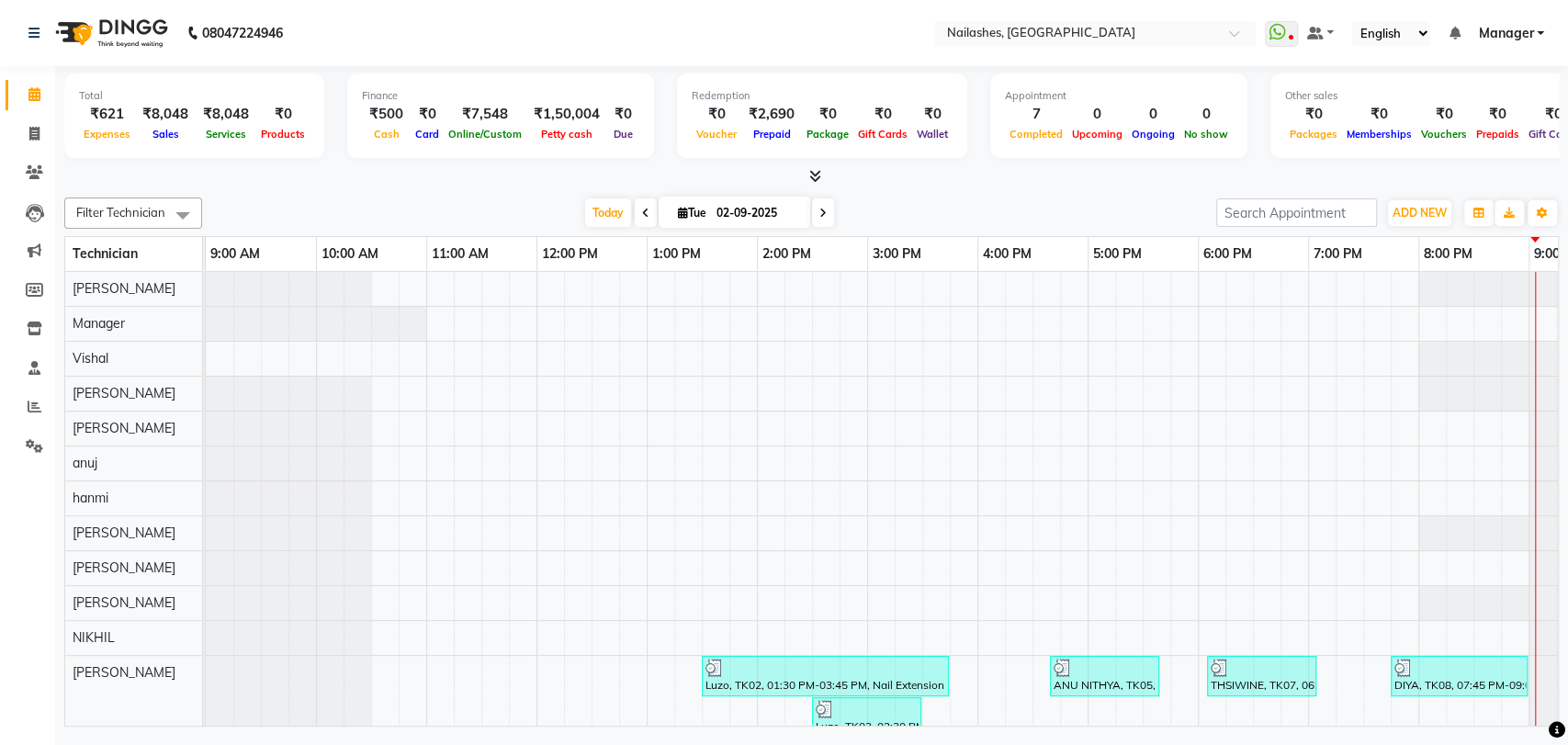
click at [815, 178] on icon at bounding box center [815, 176] width 12 height 14
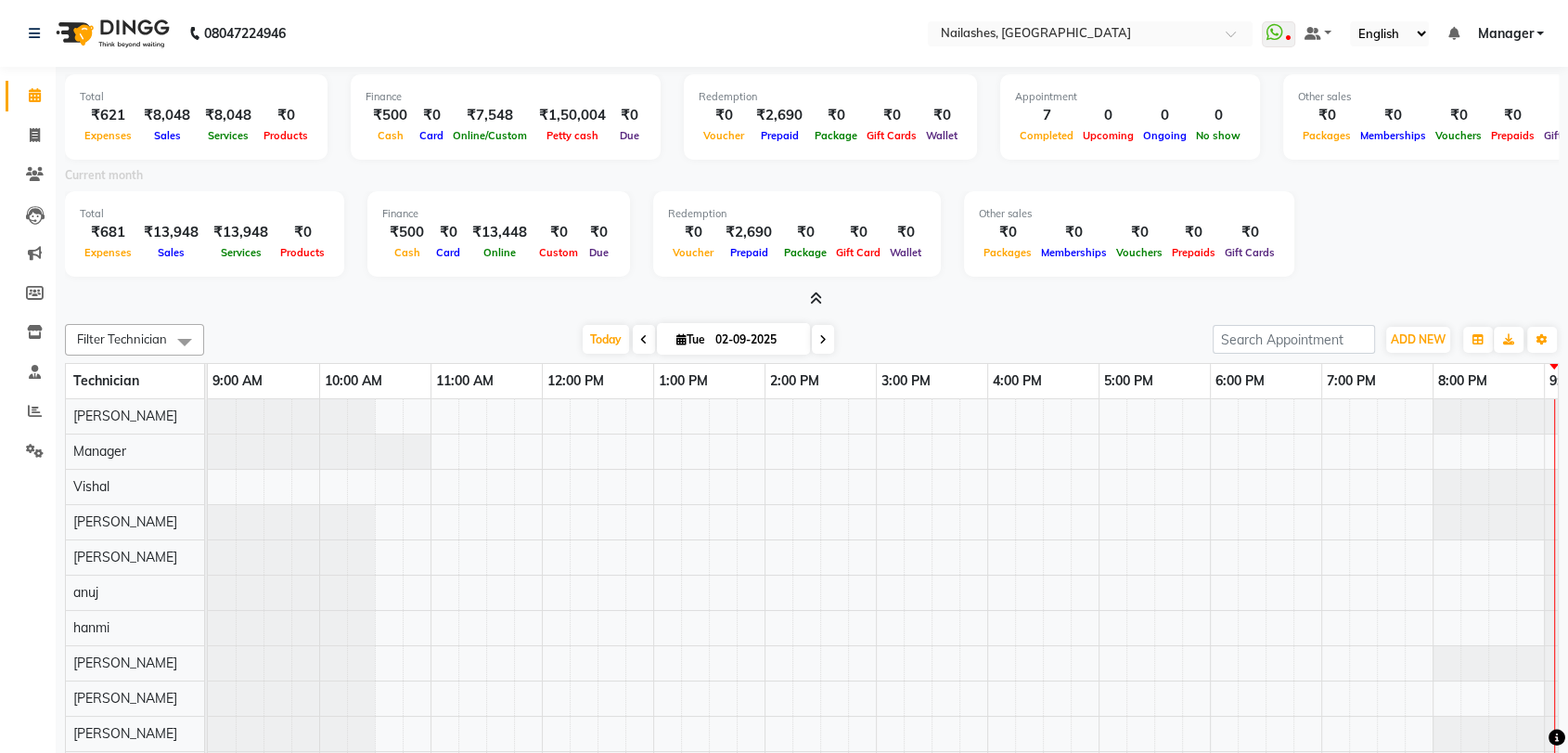
click at [823, 180] on div "Current month" at bounding box center [812, 178] width 1522 height 26
